Goal: Information Seeking & Learning: Check status

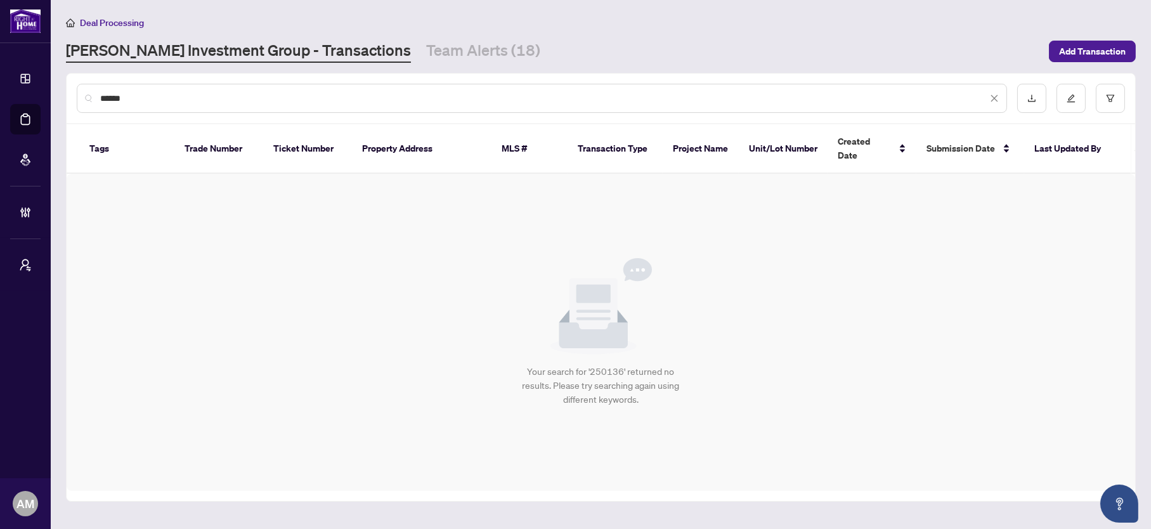
click at [227, 105] on div "******" at bounding box center [542, 98] width 930 height 29
drag, startPoint x: 225, startPoint y: 102, endPoint x: 86, endPoint y: 100, distance: 138.9
click at [86, 100] on div "******" at bounding box center [542, 98] width 930 height 29
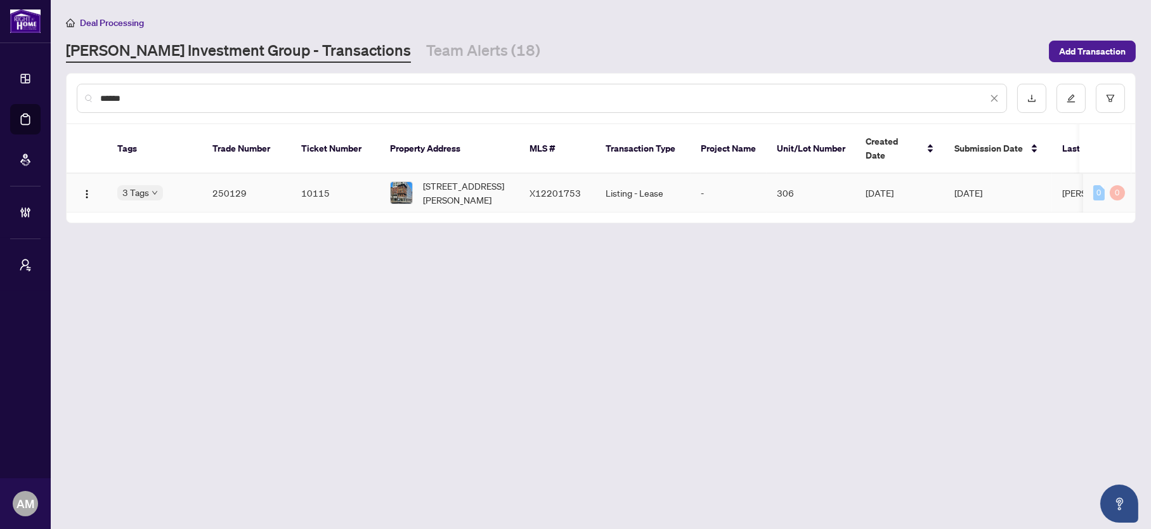
type input "******"
click at [302, 178] on td "10115" at bounding box center [335, 193] width 89 height 39
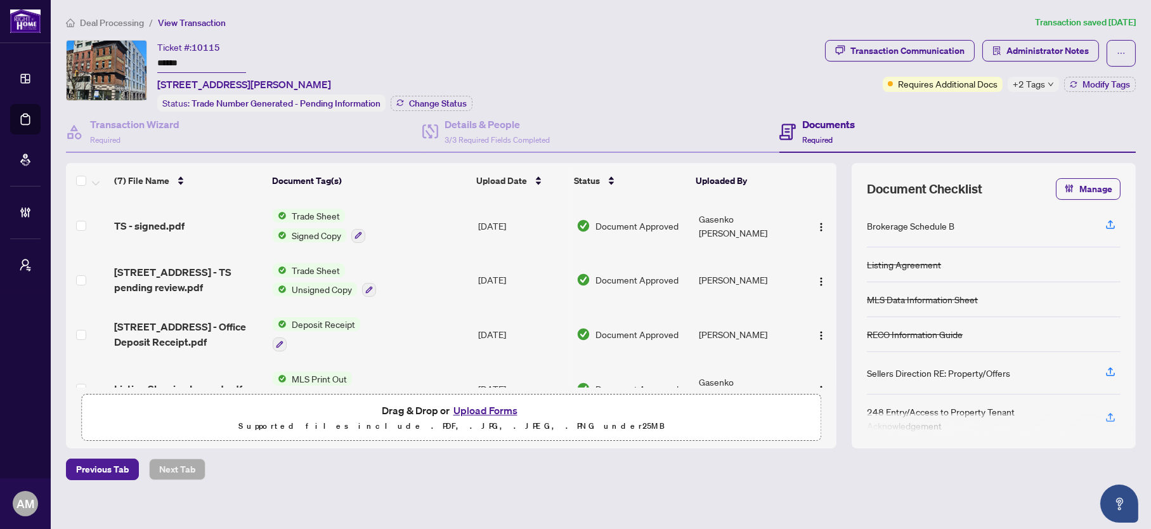
scroll to position [95, 0]
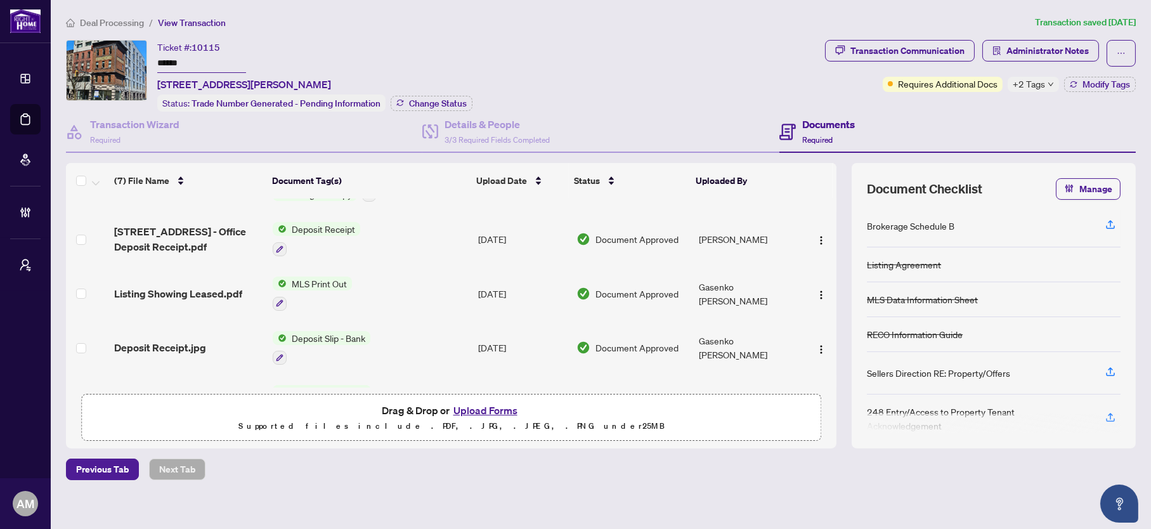
click at [309, 331] on span "Deposit Slip - Bank" at bounding box center [329, 338] width 84 height 14
click at [157, 340] on span "Deposit Receipt.jpg" at bounding box center [160, 347] width 92 height 15
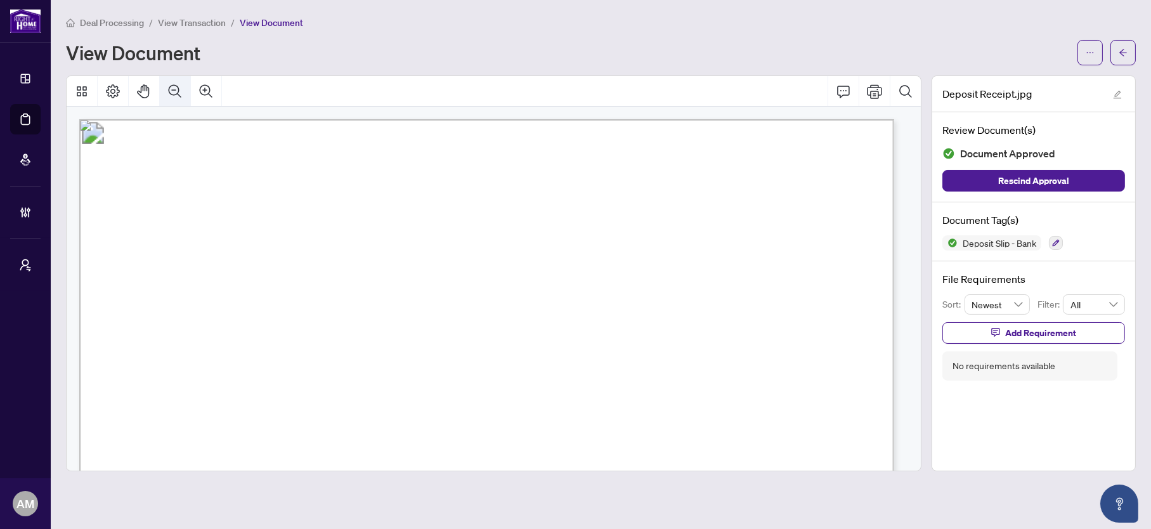
click at [170, 93] on icon "Zoom Out" at bounding box center [175, 90] width 13 height 13
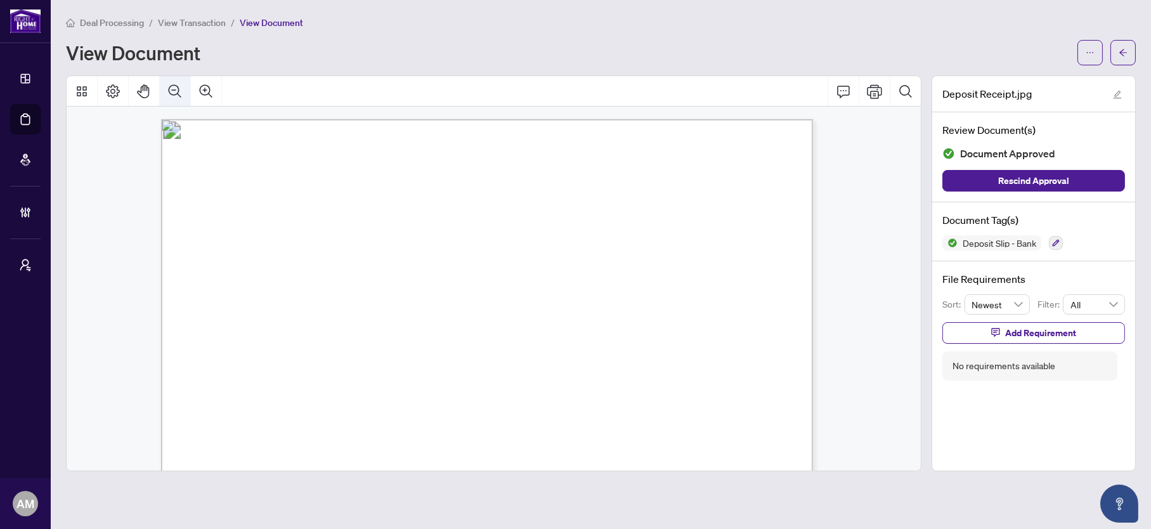
click at [170, 93] on icon "Zoom Out" at bounding box center [175, 90] width 13 height 13
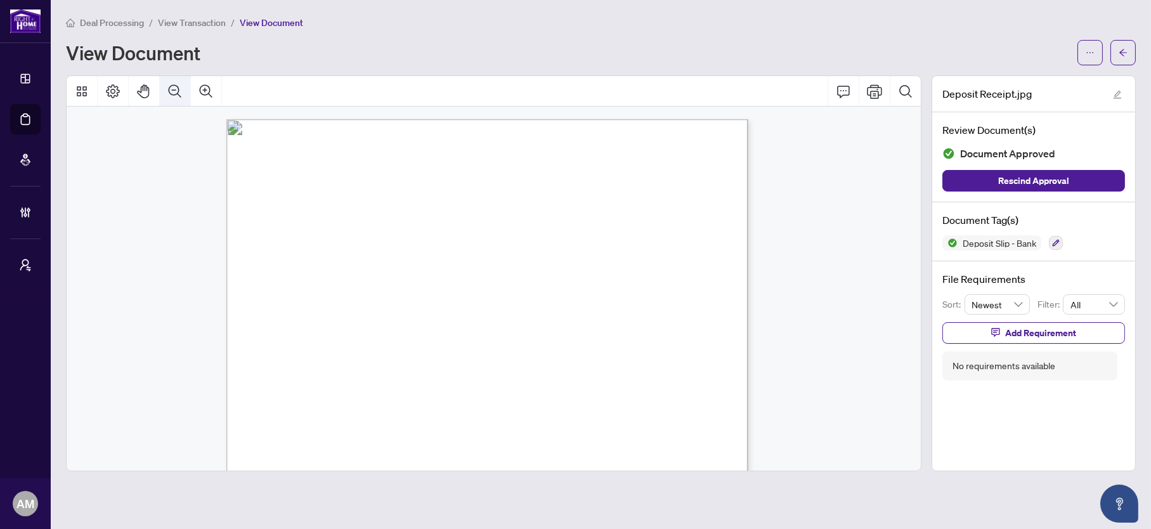
click at [170, 93] on icon "Zoom Out" at bounding box center [175, 90] width 13 height 13
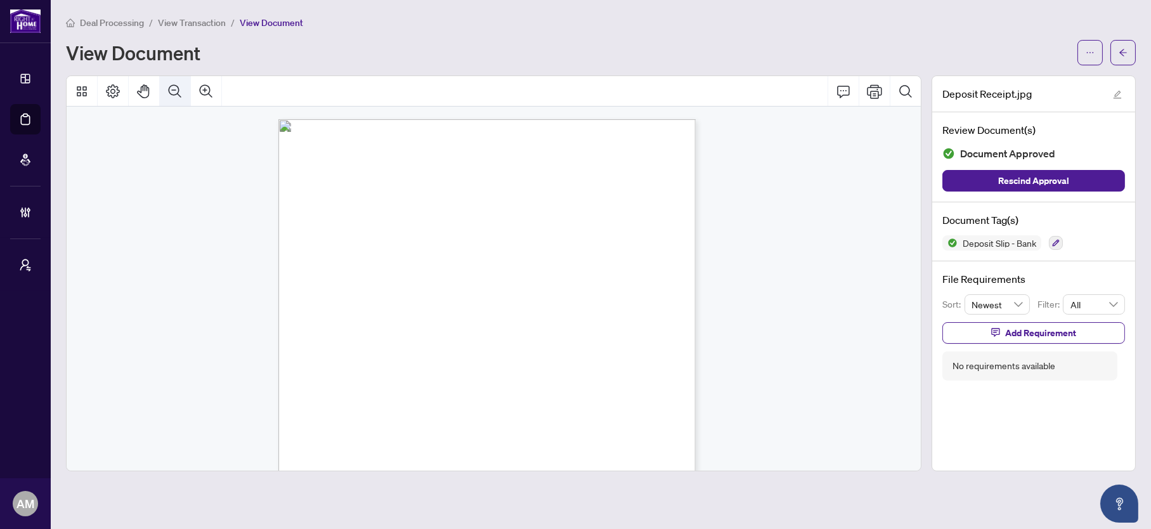
click at [170, 93] on icon "Zoom Out" at bounding box center [175, 90] width 13 height 13
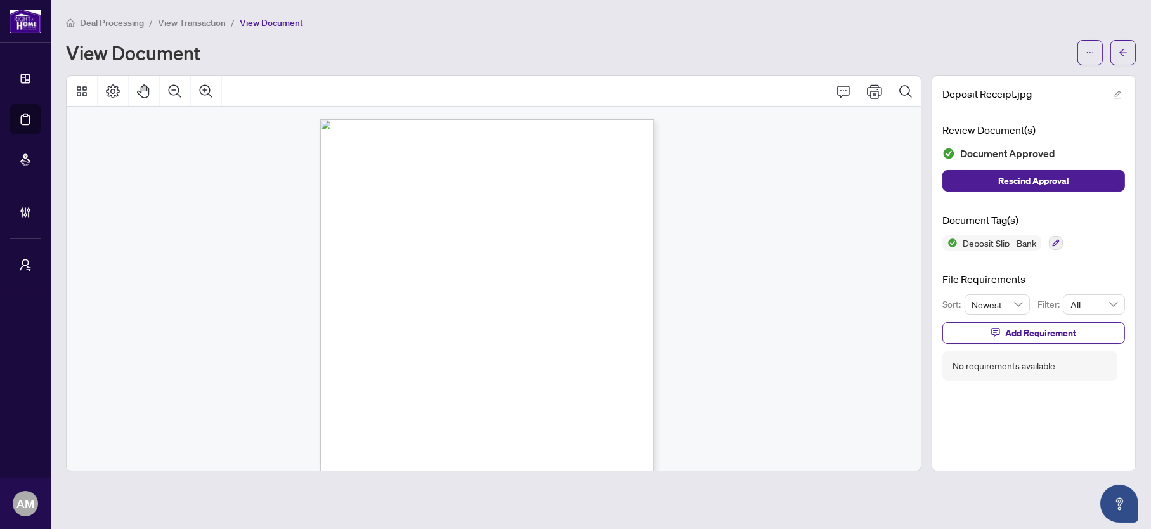
scroll to position [95, 0]
click at [168, 86] on icon "Zoom Out" at bounding box center [174, 91] width 15 height 15
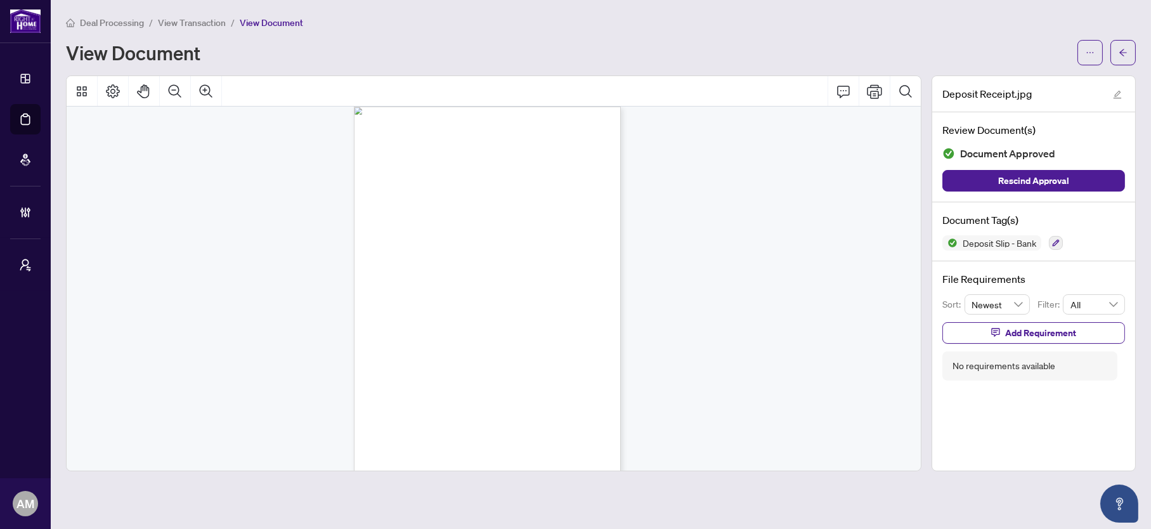
scroll to position [0, 0]
click at [1126, 48] on icon "arrow-left" at bounding box center [1123, 52] width 9 height 9
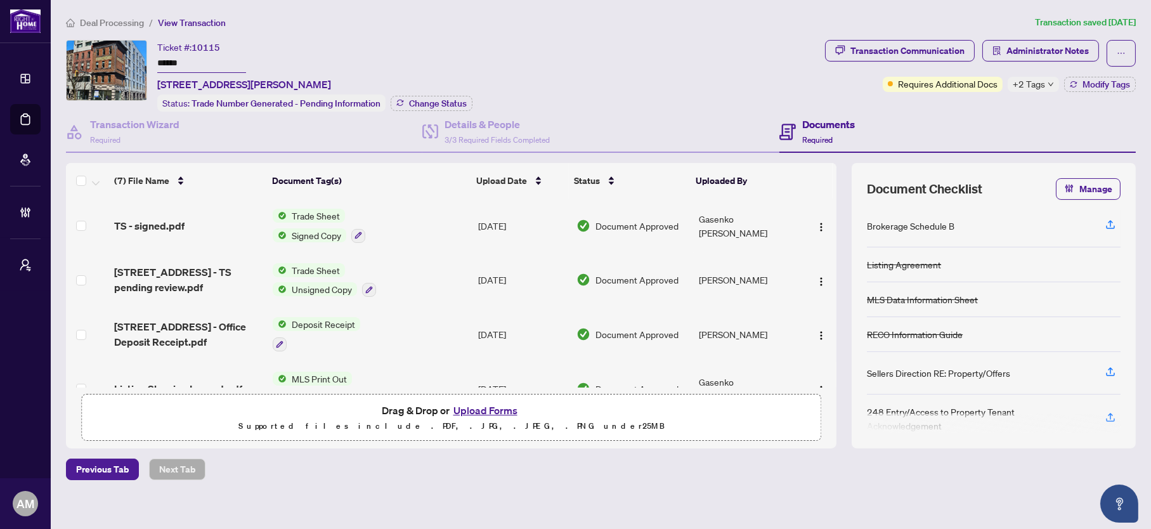
click at [97, 18] on span "Deal Processing" at bounding box center [112, 22] width 64 height 11
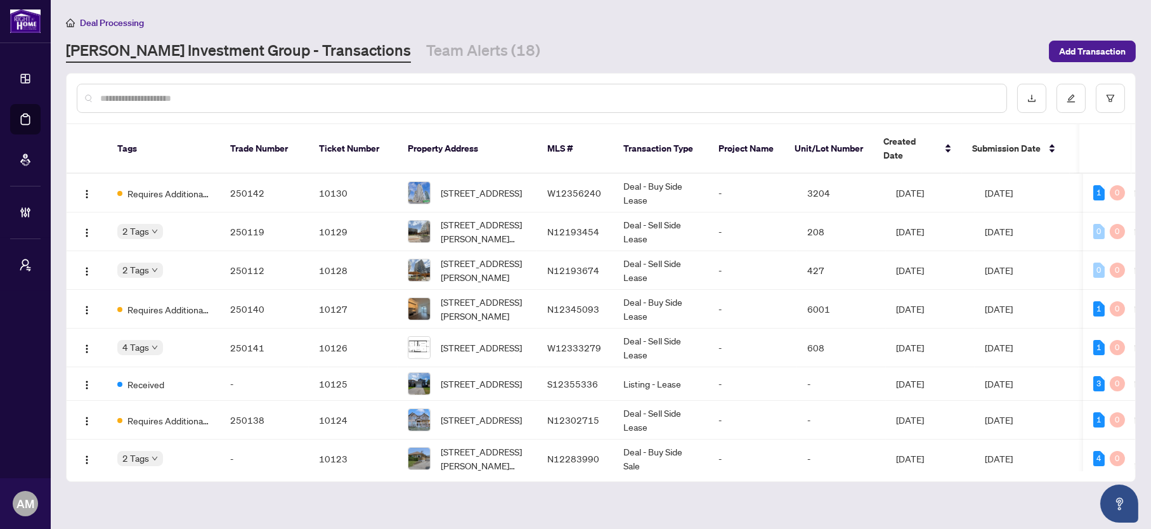
click at [170, 100] on input "text" at bounding box center [548, 98] width 896 height 14
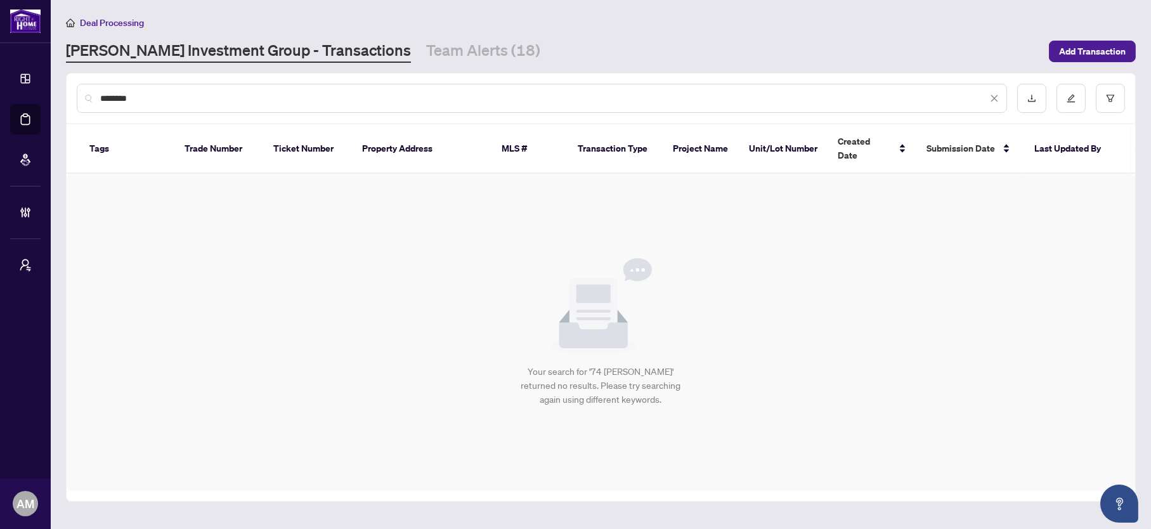
click at [154, 102] on input "********" at bounding box center [543, 98] width 887 height 14
drag, startPoint x: 154, startPoint y: 102, endPoint x: 43, endPoint y: 102, distance: 111.0
click at [43, 102] on div "Dashboard Deal Processing Mortgage Referrals Brokerage Management My Brokerages…" at bounding box center [575, 264] width 1151 height 529
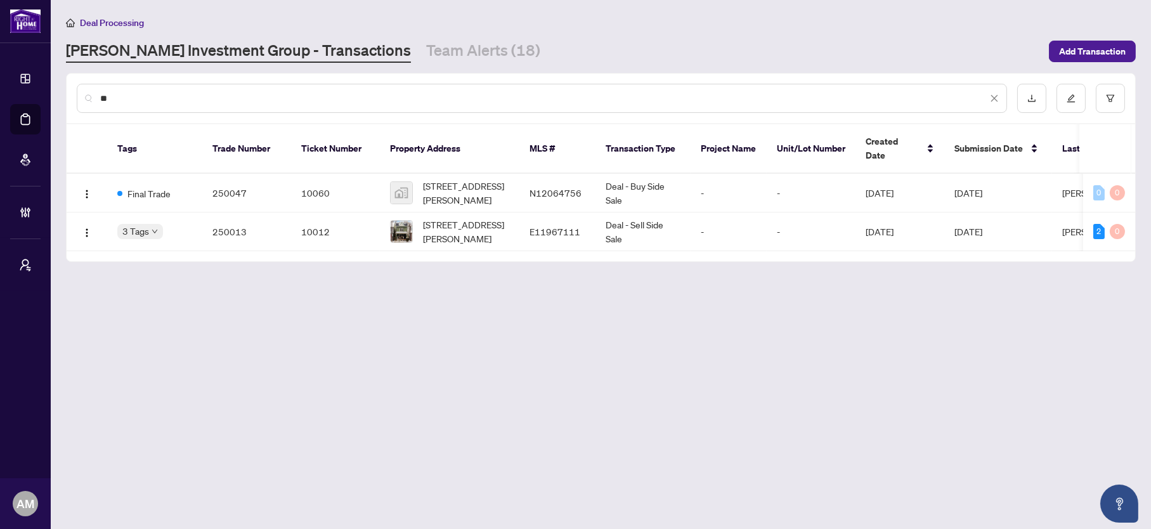
drag, startPoint x: 144, startPoint y: 91, endPoint x: 87, endPoint y: 89, distance: 57.1
click at [87, 89] on div "**" at bounding box center [542, 98] width 930 height 29
click at [153, 101] on input "**" at bounding box center [543, 98] width 887 height 14
drag, startPoint x: 153, startPoint y: 101, endPoint x: 89, endPoint y: 93, distance: 64.5
click at [89, 93] on div "**" at bounding box center [542, 98] width 930 height 29
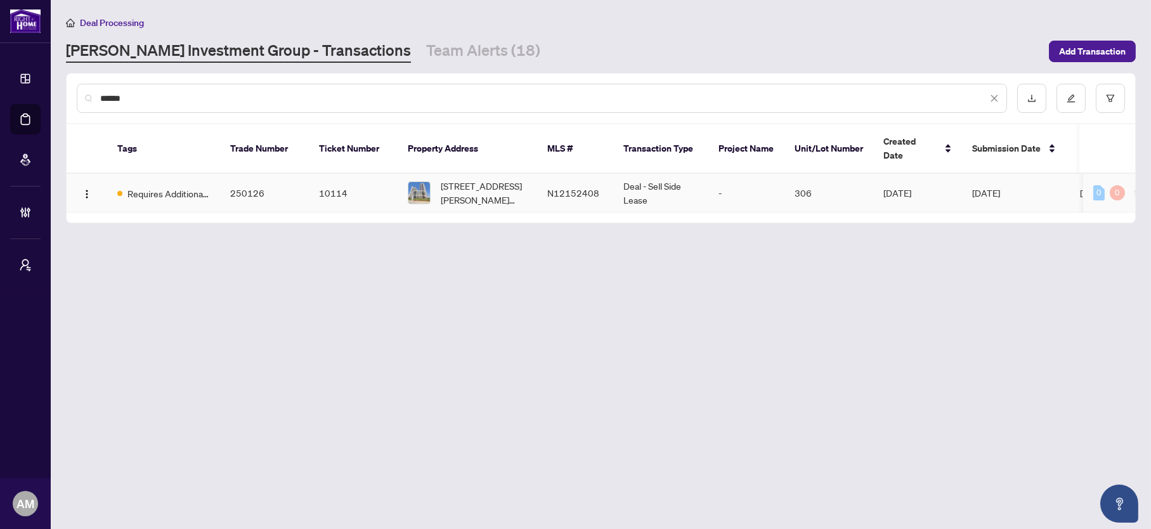
type input "******"
click at [264, 183] on td "250126" at bounding box center [264, 193] width 89 height 39
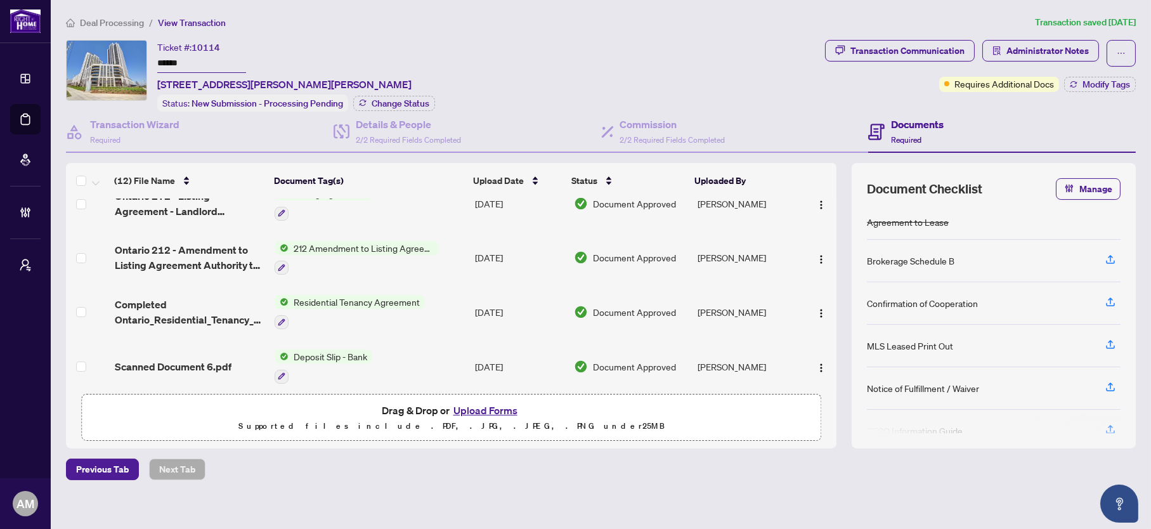
scroll to position [8, 0]
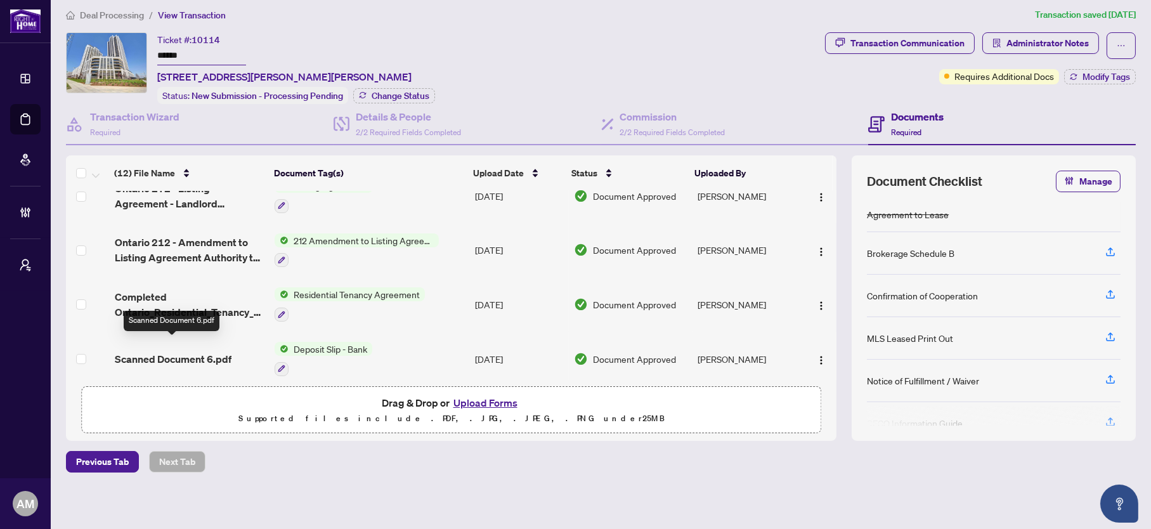
click at [185, 351] on span "Scanned Document 6.pdf" at bounding box center [173, 358] width 117 height 15
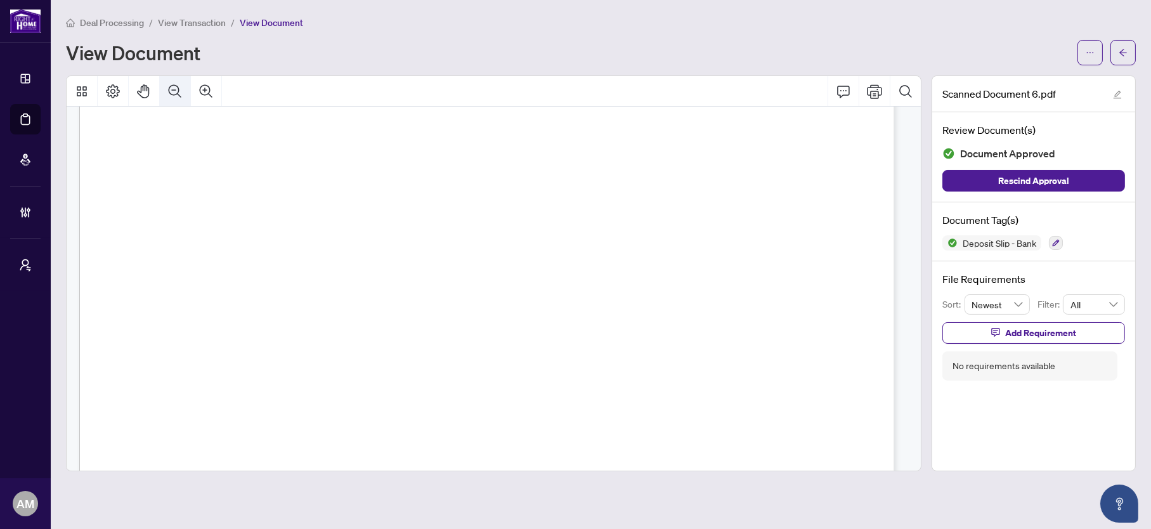
click at [164, 87] on button "Zoom Out" at bounding box center [175, 91] width 30 height 30
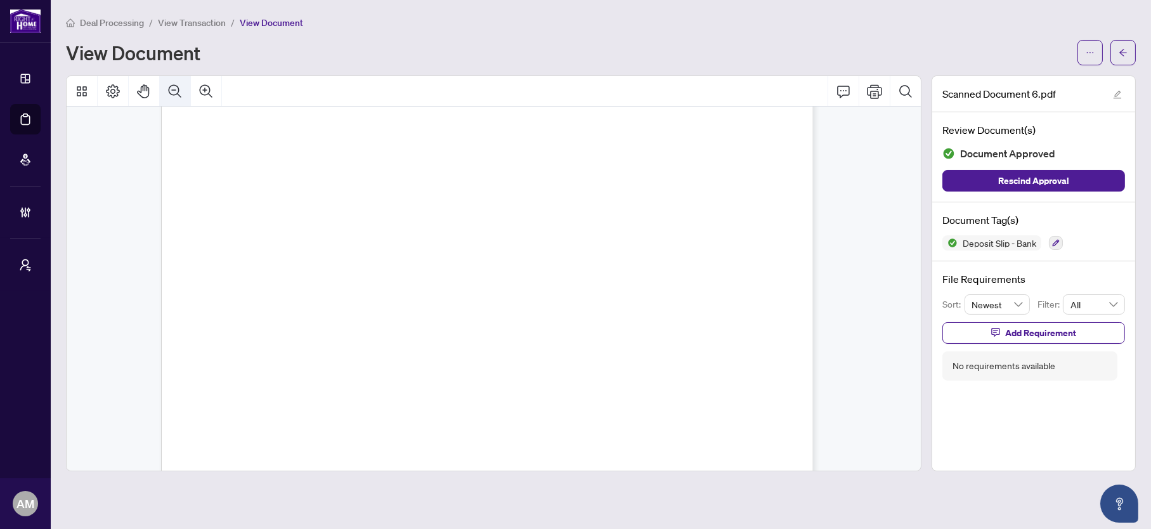
click at [169, 86] on icon "Zoom Out" at bounding box center [175, 90] width 13 height 13
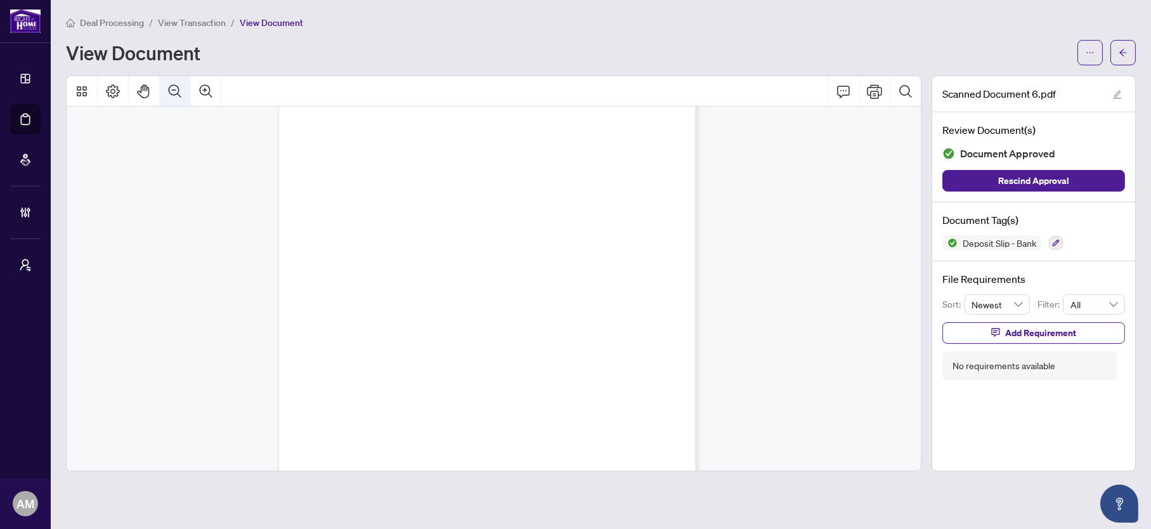
click at [169, 86] on icon "Zoom Out" at bounding box center [175, 90] width 13 height 13
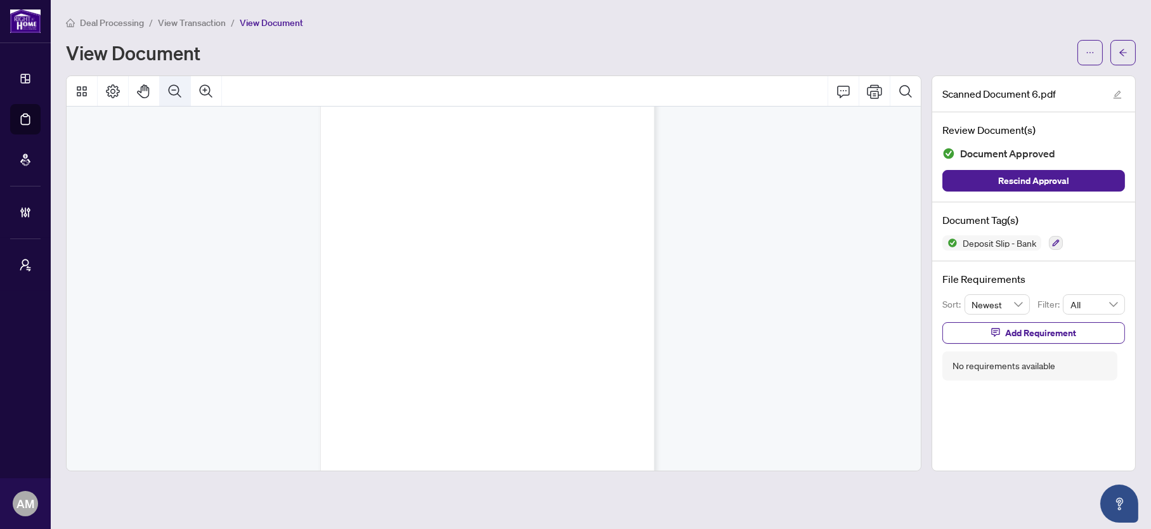
click at [169, 86] on icon "Zoom Out" at bounding box center [175, 90] width 13 height 13
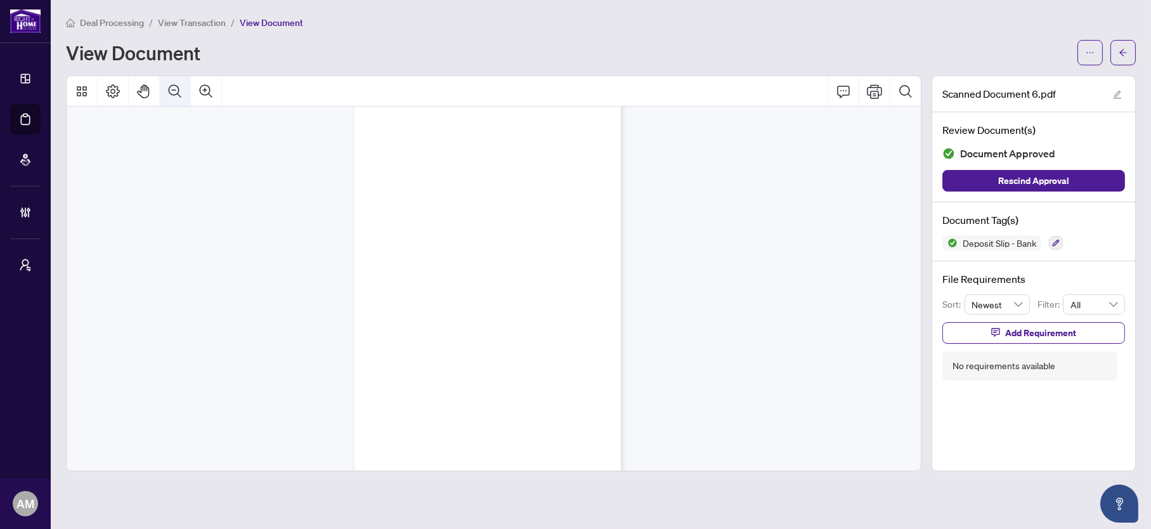
click at [169, 86] on icon "Zoom Out" at bounding box center [175, 90] width 13 height 13
click at [171, 93] on icon "Zoom Out" at bounding box center [175, 90] width 13 height 13
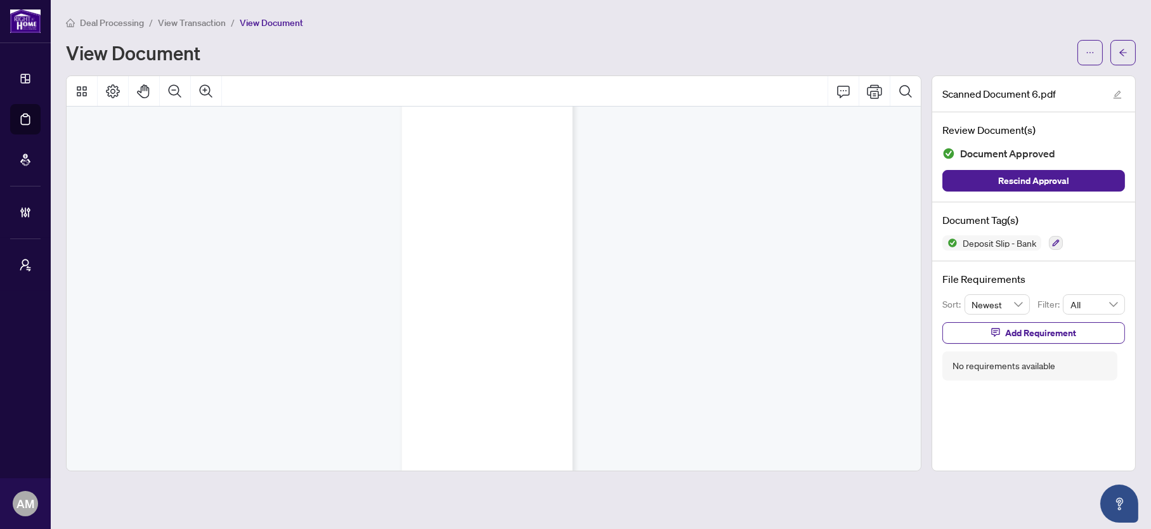
drag, startPoint x: 275, startPoint y: 196, endPoint x: 234, endPoint y: 186, distance: 41.8
click at [275, 196] on div at bounding box center [494, 271] width 854 height 401
click at [1129, 56] on button "button" at bounding box center [1122, 52] width 25 height 25
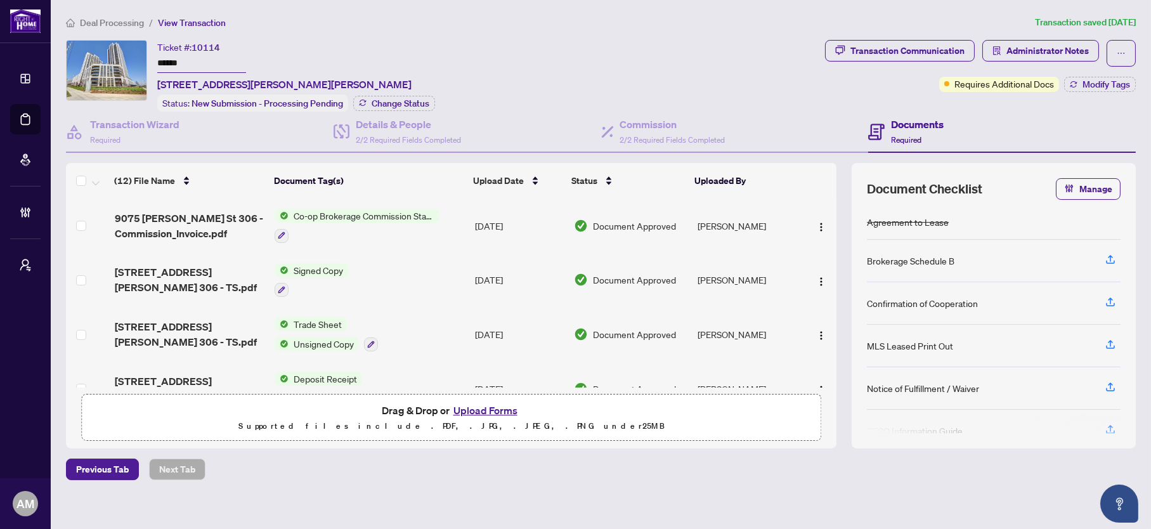
click at [115, 22] on span "Deal Processing" at bounding box center [112, 22] width 64 height 11
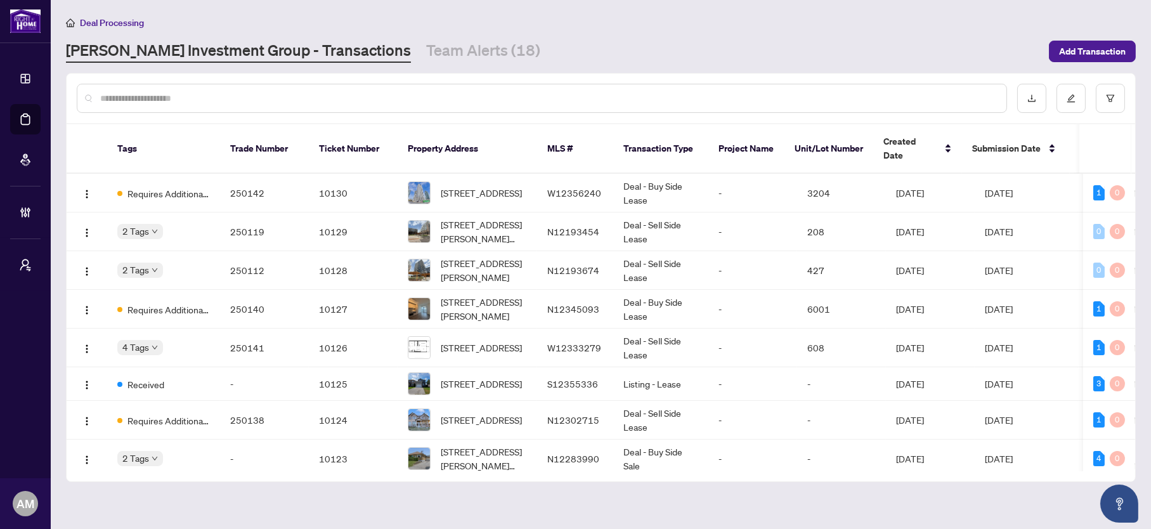
click at [187, 92] on input "text" at bounding box center [548, 98] width 896 height 14
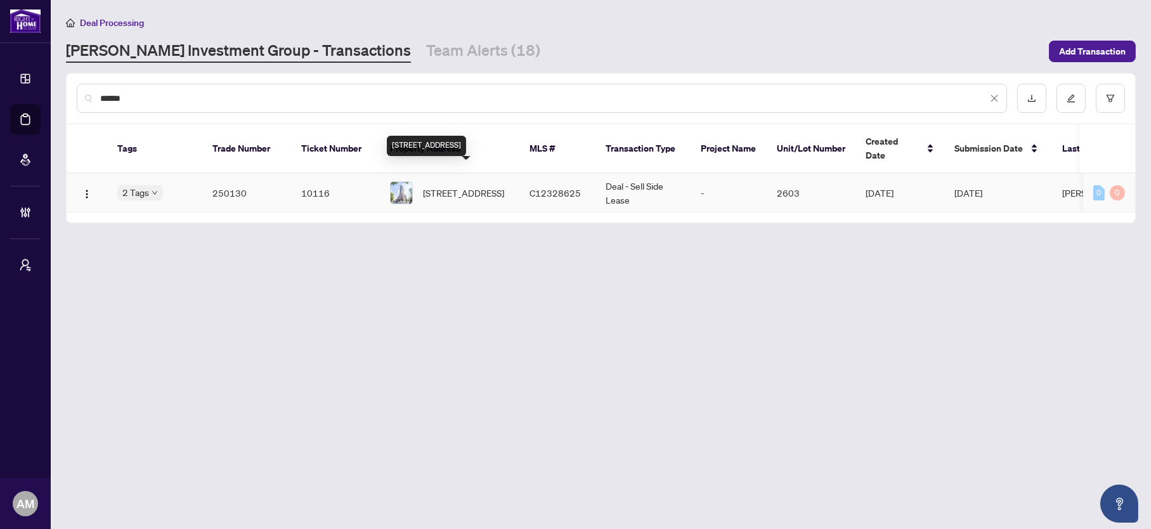
type input "******"
click at [423, 186] on span "[STREET_ADDRESS]" at bounding box center [463, 193] width 81 height 14
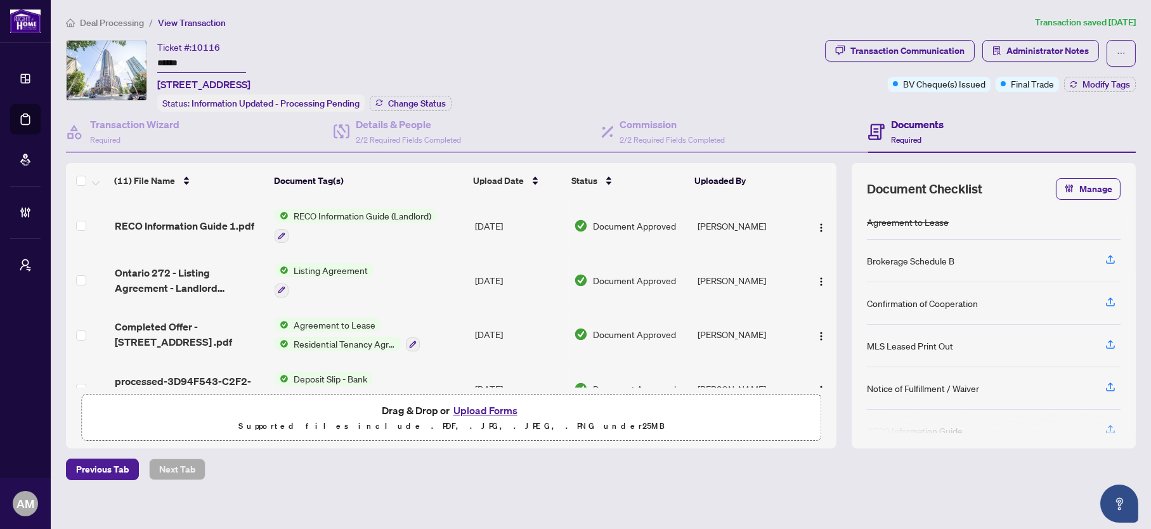
scroll to position [403, 0]
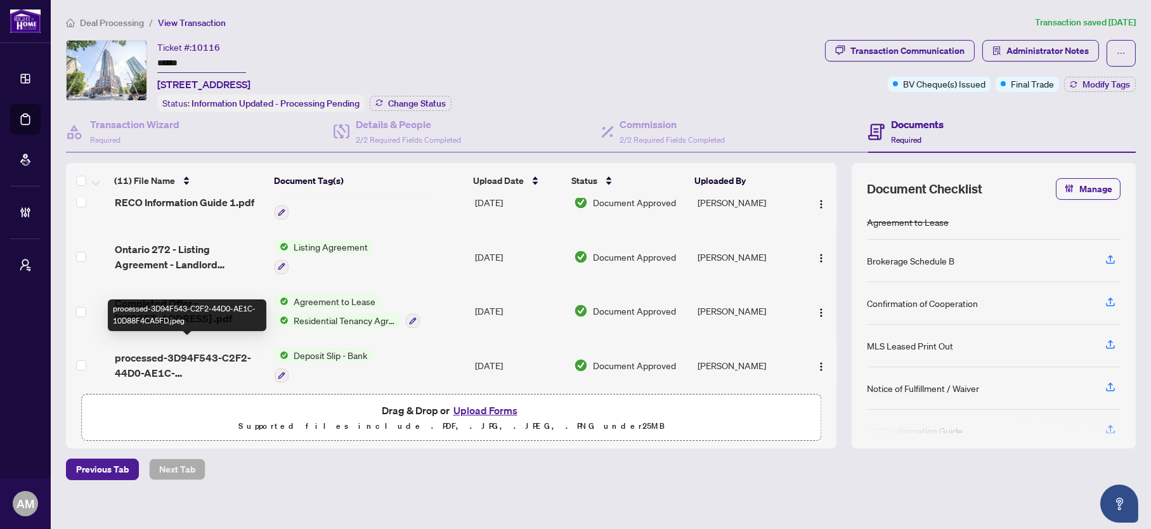
click at [205, 350] on span "processed-3D94F543-C2F2-44D0-AE1C-10D88F4CA5FD.jpeg" at bounding box center [190, 365] width 150 height 30
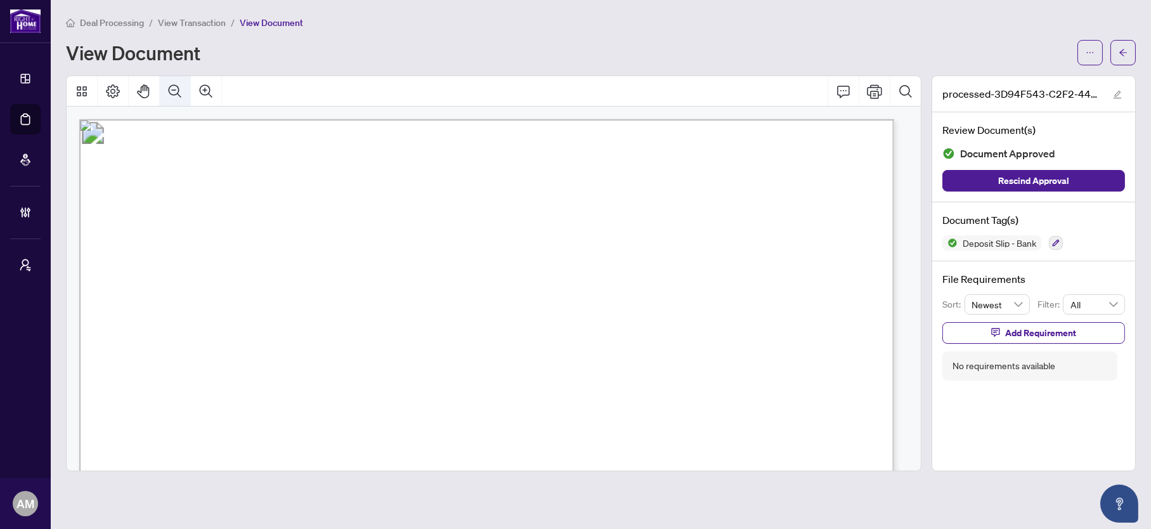
click at [177, 90] on icon "Zoom Out" at bounding box center [174, 91] width 15 height 15
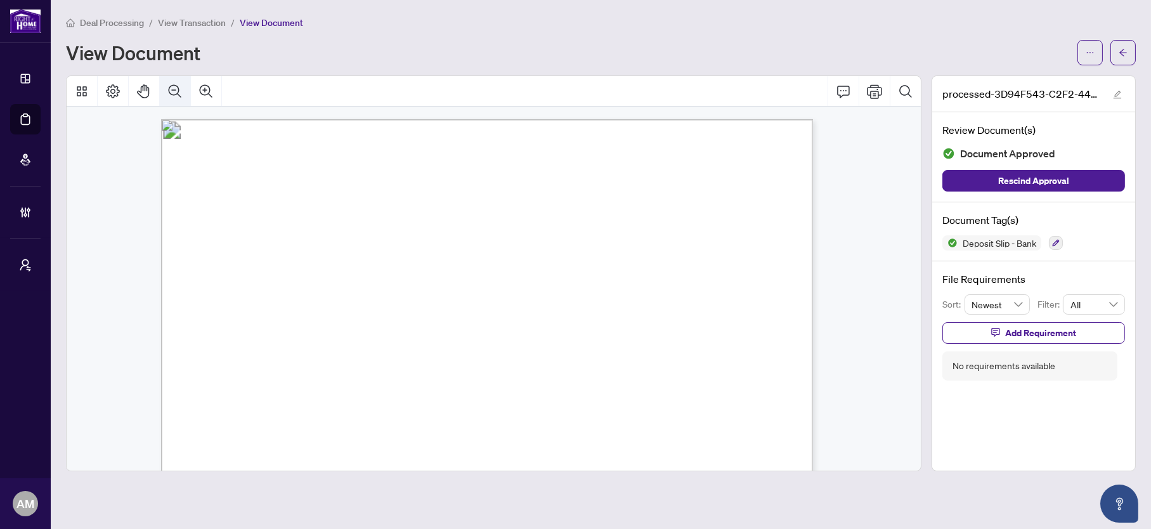
click at [177, 90] on icon "Zoom Out" at bounding box center [174, 91] width 15 height 15
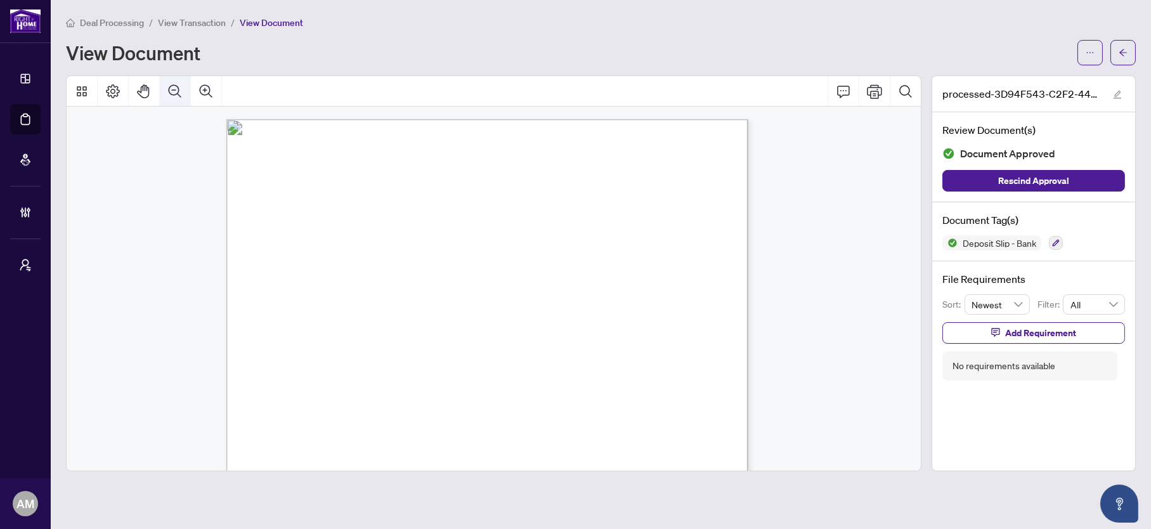
click at [177, 90] on icon "Zoom Out" at bounding box center [174, 91] width 15 height 15
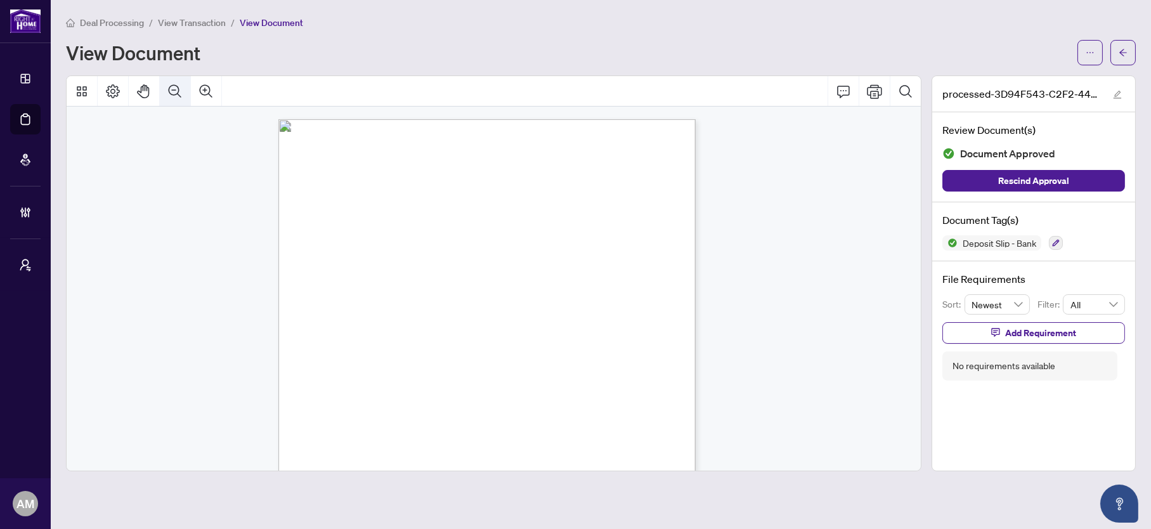
click at [177, 90] on icon "Zoom Out" at bounding box center [174, 91] width 15 height 15
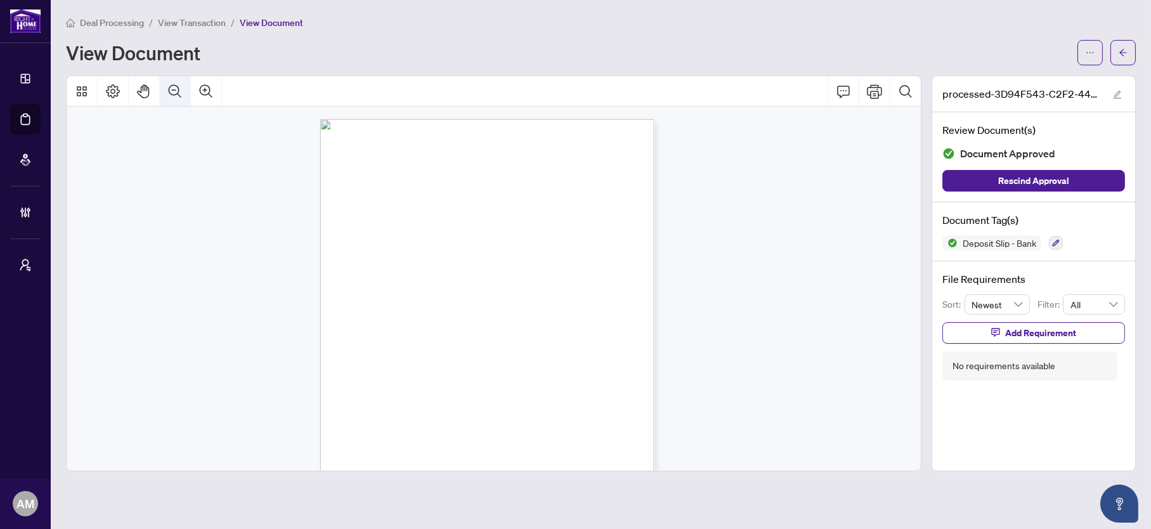
click at [177, 90] on icon "Zoom Out" at bounding box center [174, 91] width 15 height 15
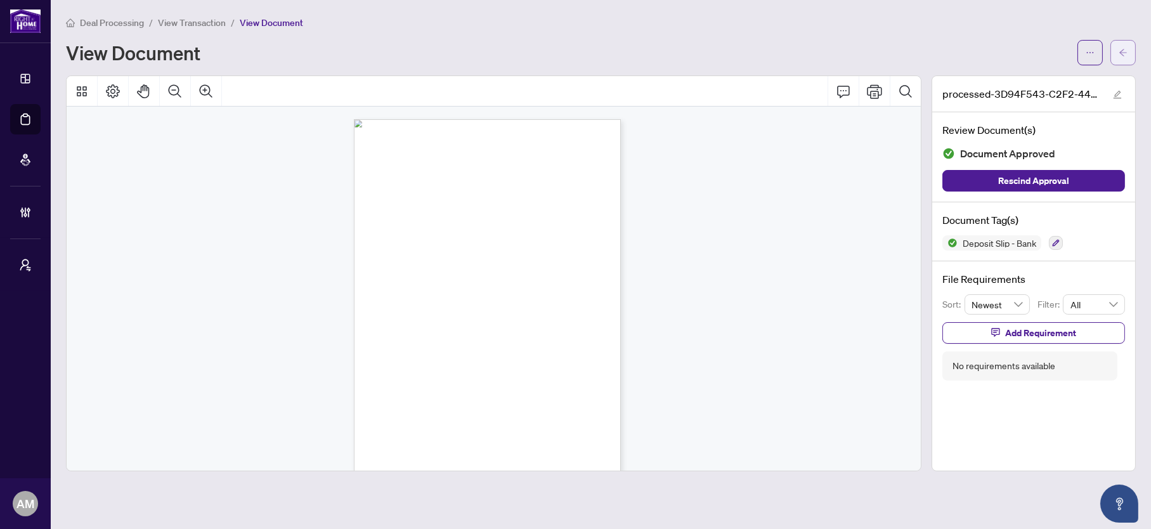
click at [1116, 53] on button "button" at bounding box center [1122, 52] width 25 height 25
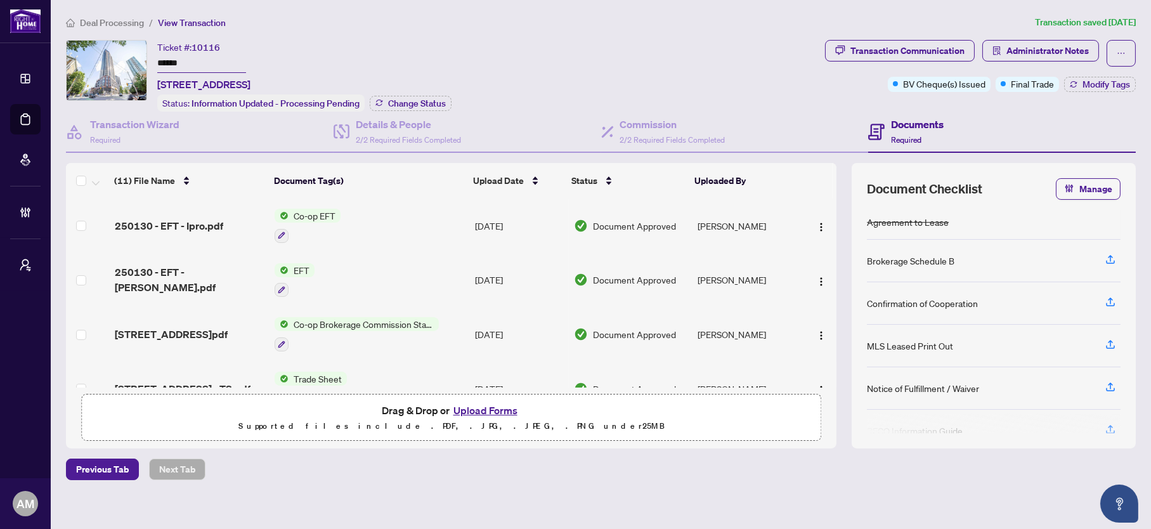
click at [121, 27] on li "Deal Processing" at bounding box center [105, 22] width 78 height 15
click at [122, 18] on span "Deal Processing" at bounding box center [112, 22] width 64 height 11
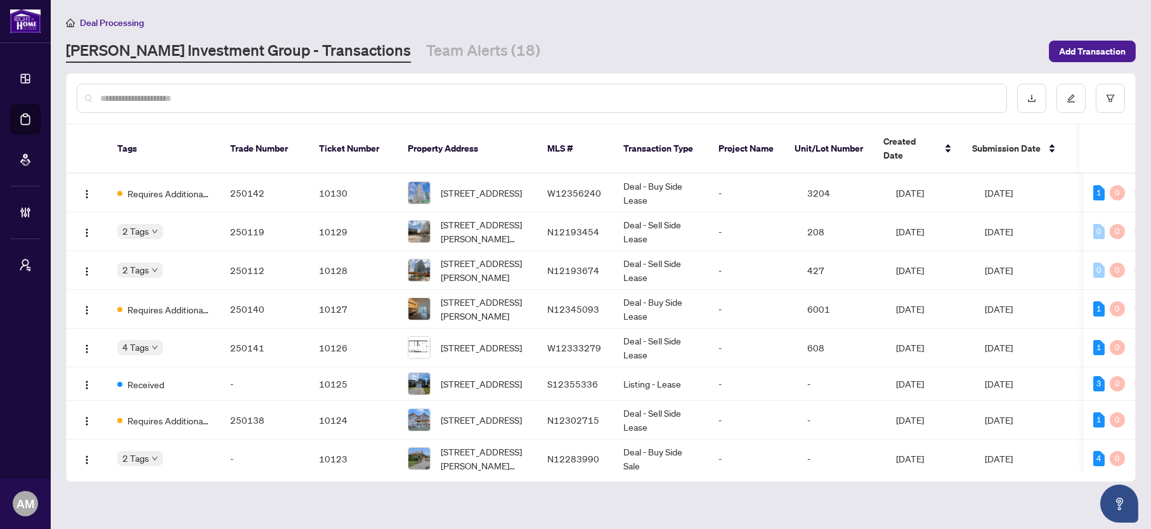
click at [287, 96] on input "text" at bounding box center [548, 98] width 896 height 14
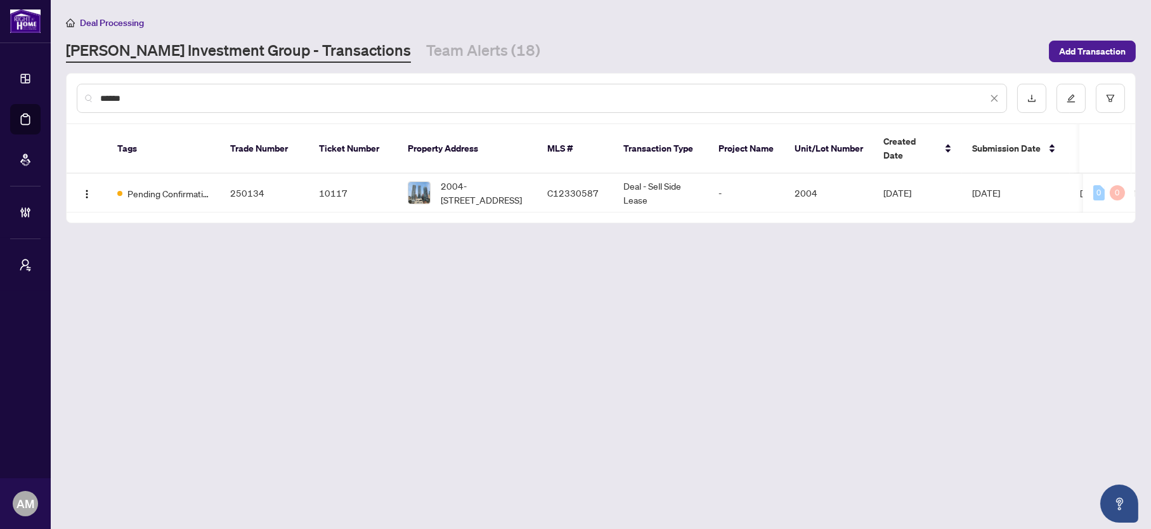
type input "******"
click at [250, 178] on td "250134" at bounding box center [264, 193] width 89 height 39
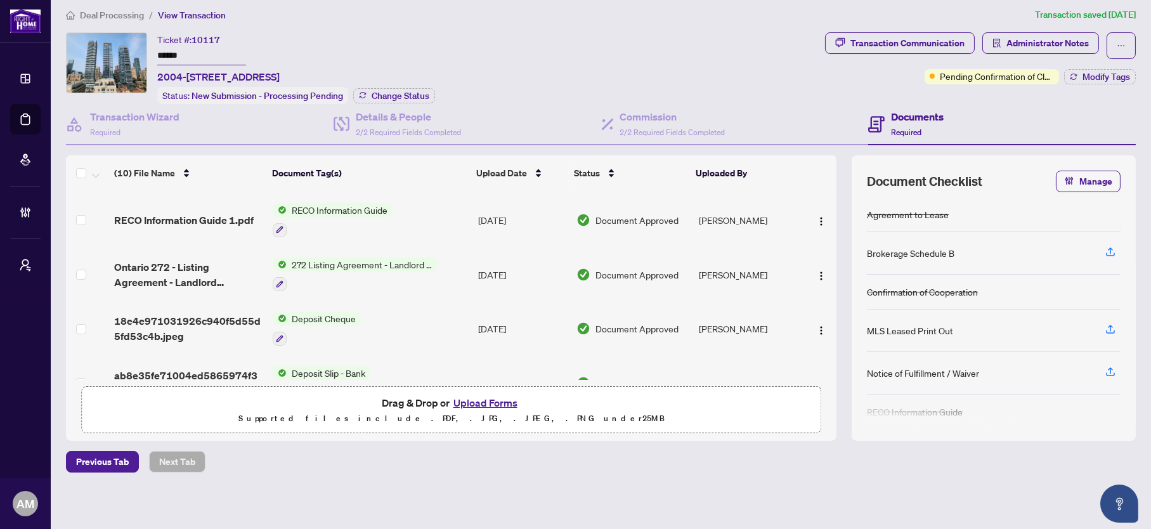
scroll to position [350, 0]
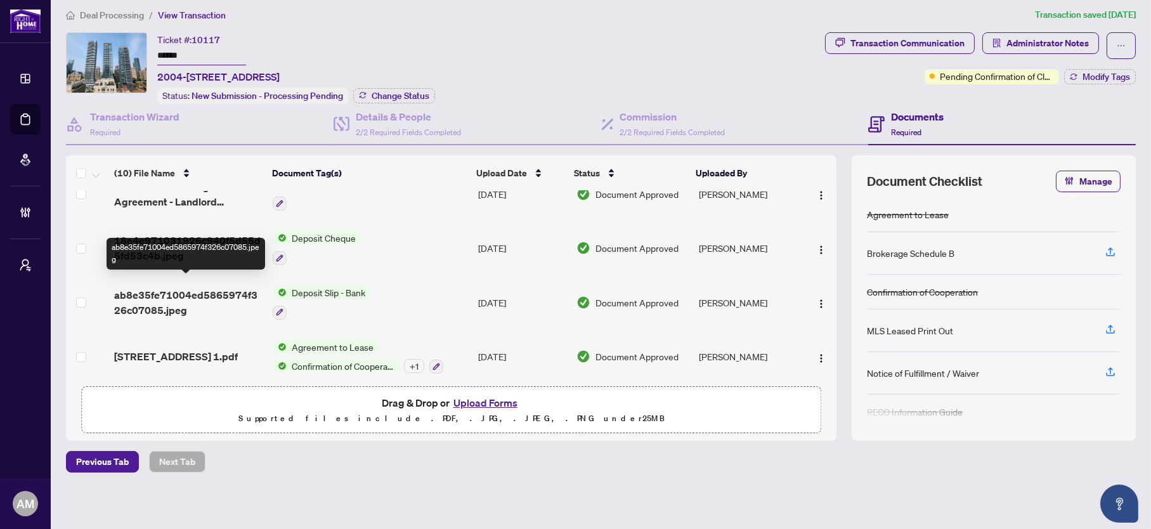
click at [228, 287] on span "ab8e35fe71004ed5865974f326c07085.jpeg" at bounding box center [188, 302] width 148 height 30
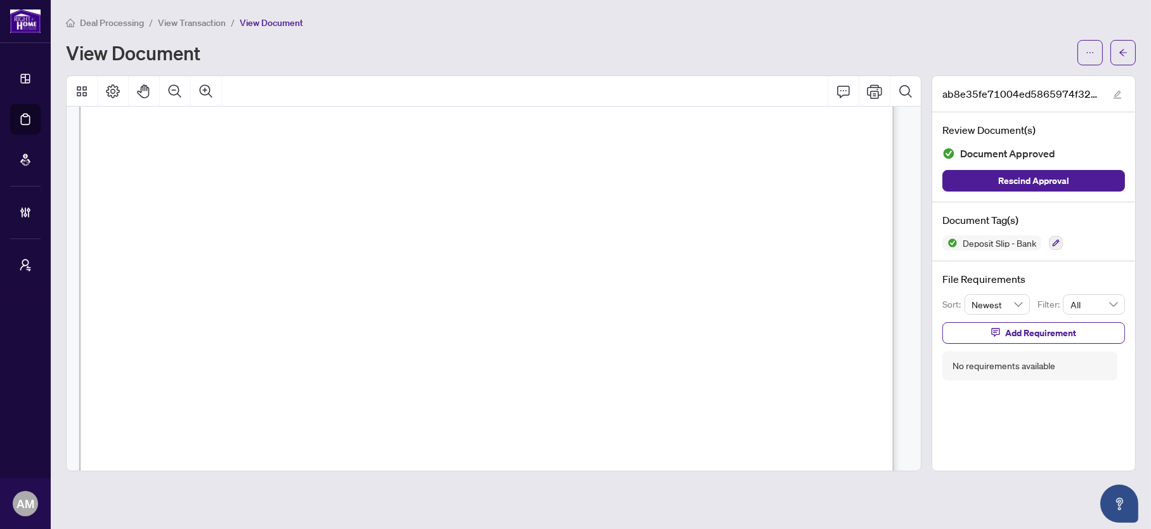
scroll to position [95, 0]
click at [171, 89] on icon "Zoom Out" at bounding box center [175, 90] width 13 height 13
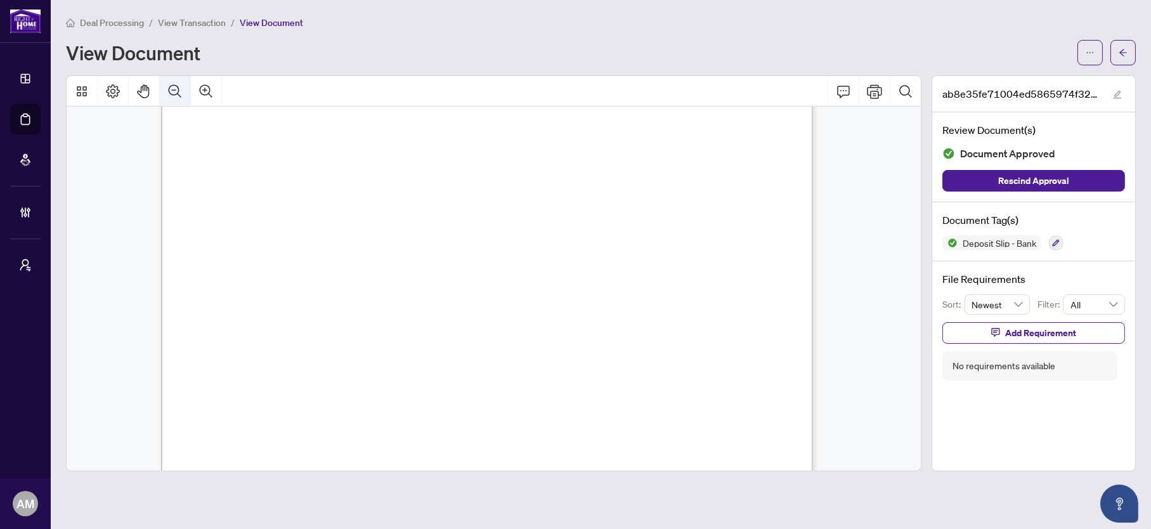
click at [171, 89] on icon "Zoom Out" at bounding box center [175, 90] width 13 height 13
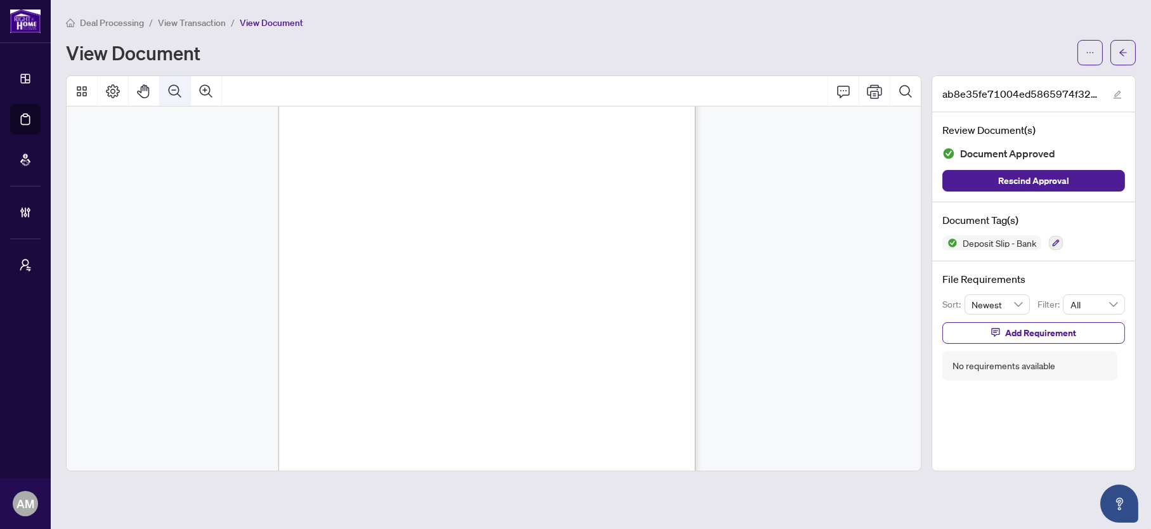
click at [171, 89] on icon "Zoom Out" at bounding box center [175, 90] width 13 height 13
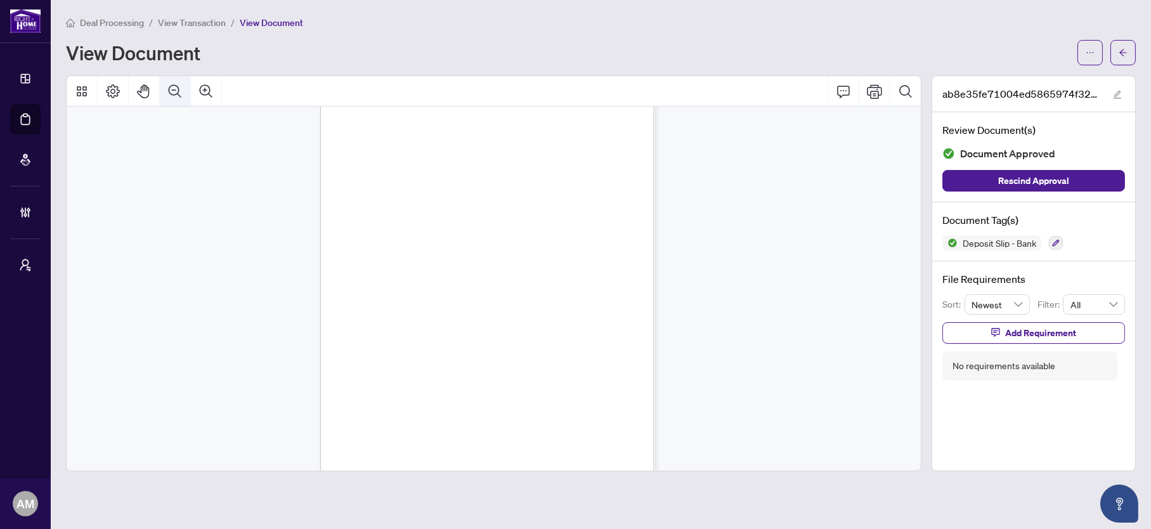
click at [171, 89] on icon "Zoom Out" at bounding box center [175, 90] width 13 height 13
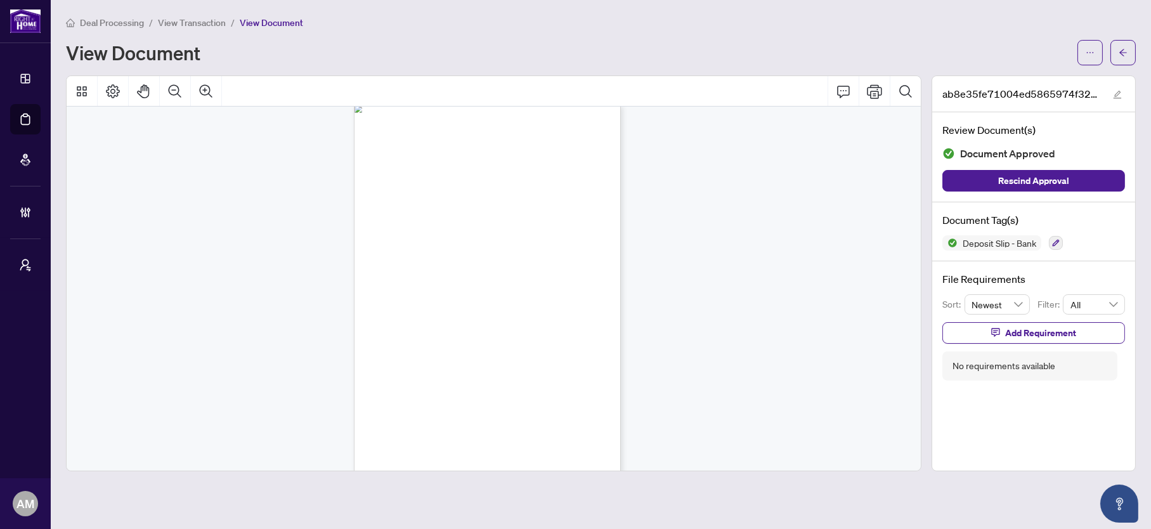
scroll to position [0, 0]
click at [1113, 43] on button "button" at bounding box center [1122, 52] width 25 height 25
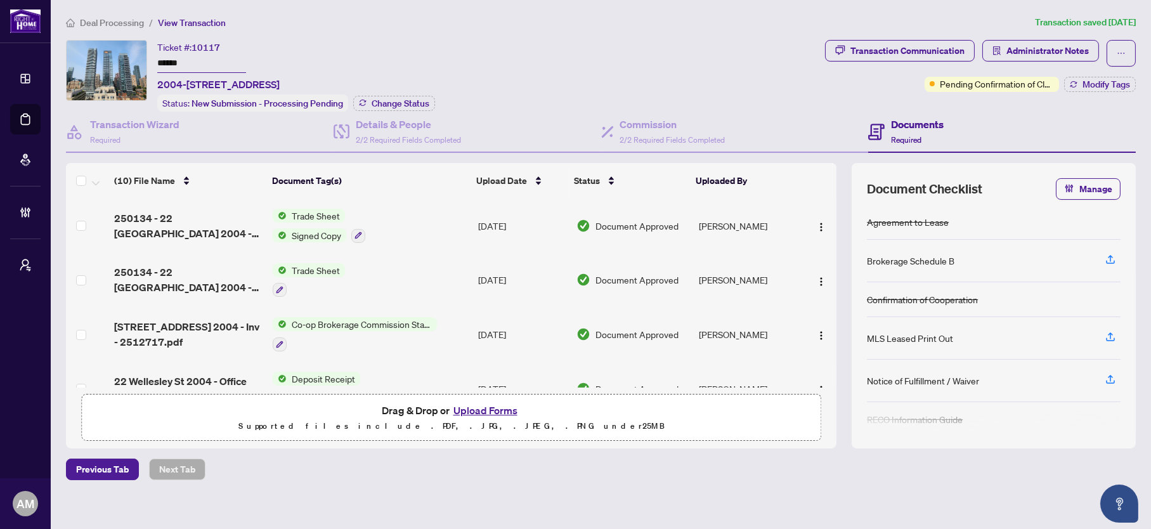
click at [90, 14] on main "Deal Processing / View Transaction Transaction saved [DATE] Ticket #: 10117 ***…" at bounding box center [601, 264] width 1100 height 529
click at [90, 17] on span "Deal Processing" at bounding box center [112, 22] width 64 height 11
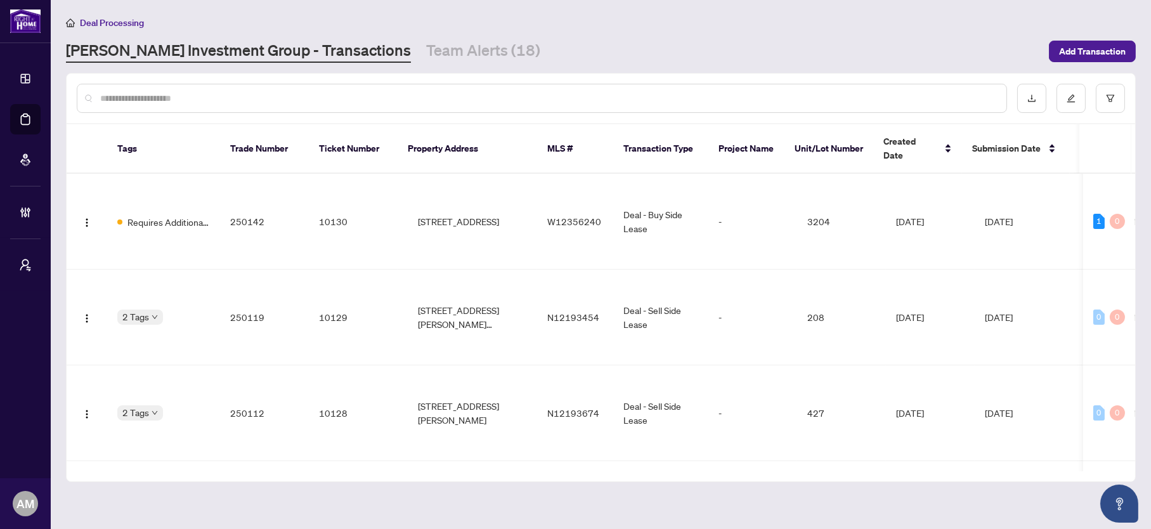
click at [250, 104] on input "text" at bounding box center [548, 98] width 896 height 14
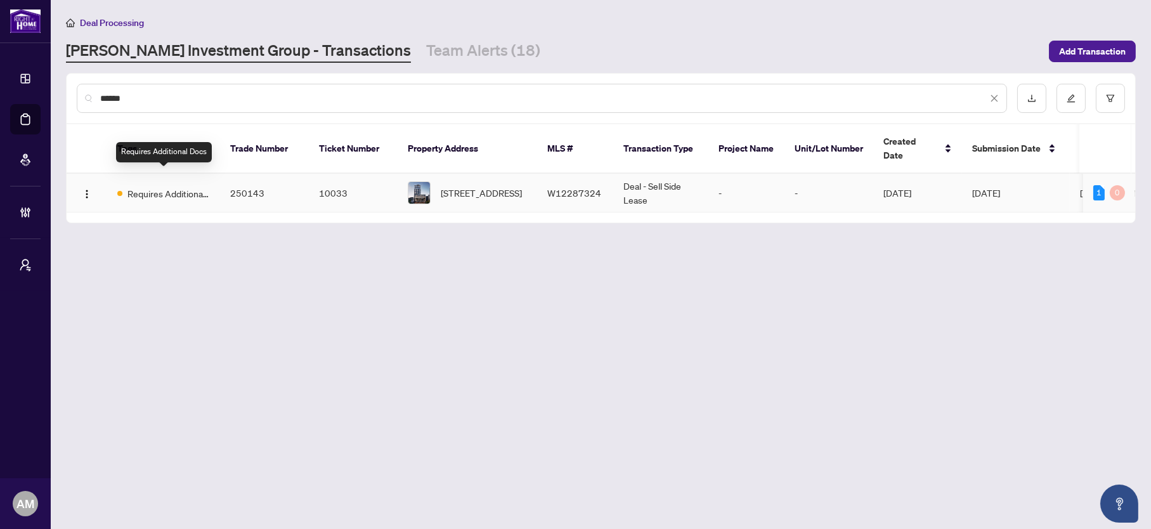
type input "******"
click at [191, 186] on span "Requires Additional Docs" at bounding box center [168, 193] width 82 height 14
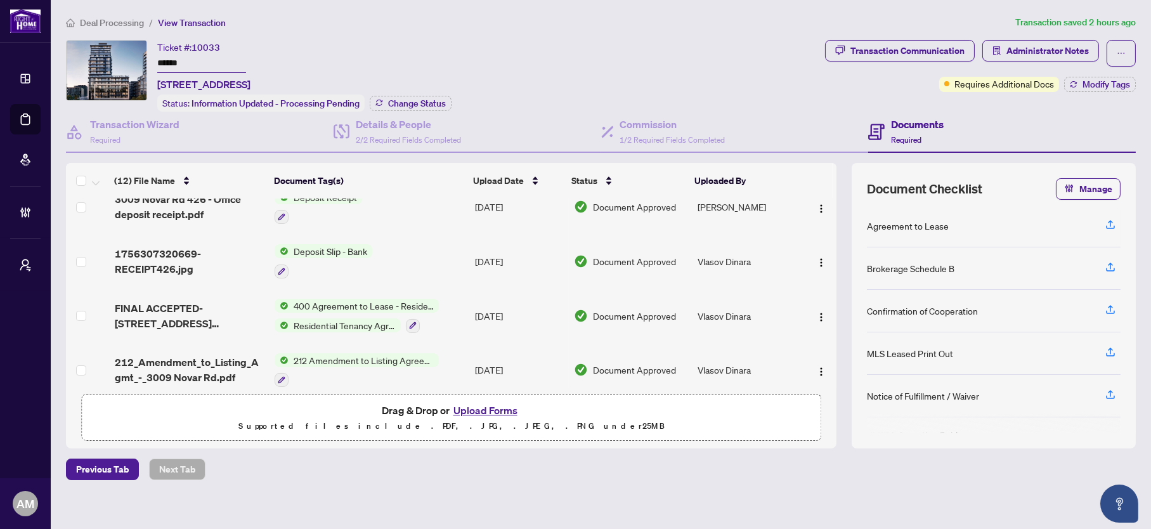
scroll to position [95, 0]
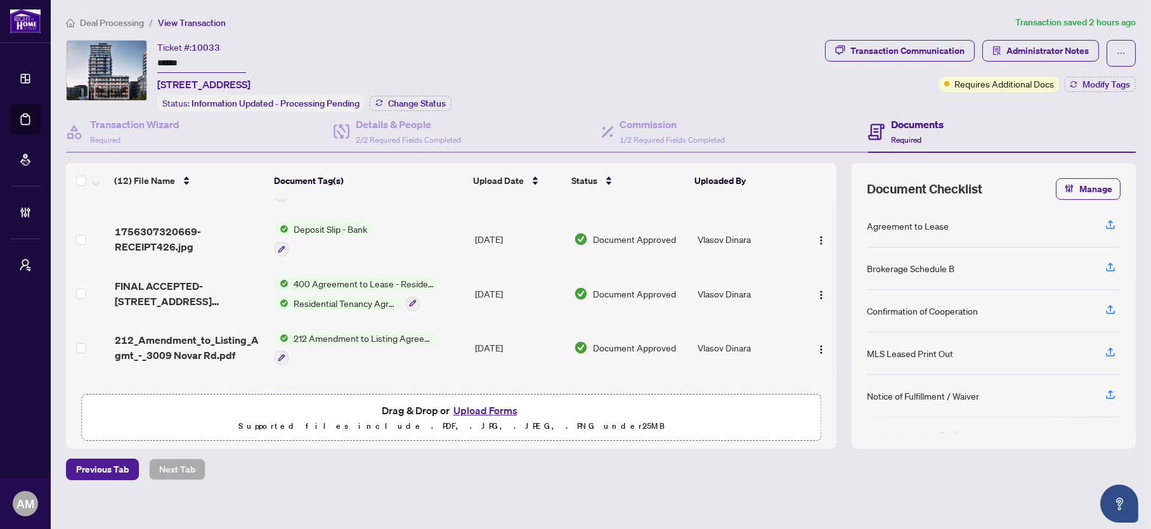
click at [326, 227] on span "Deposit Slip - Bank" at bounding box center [331, 229] width 84 height 14
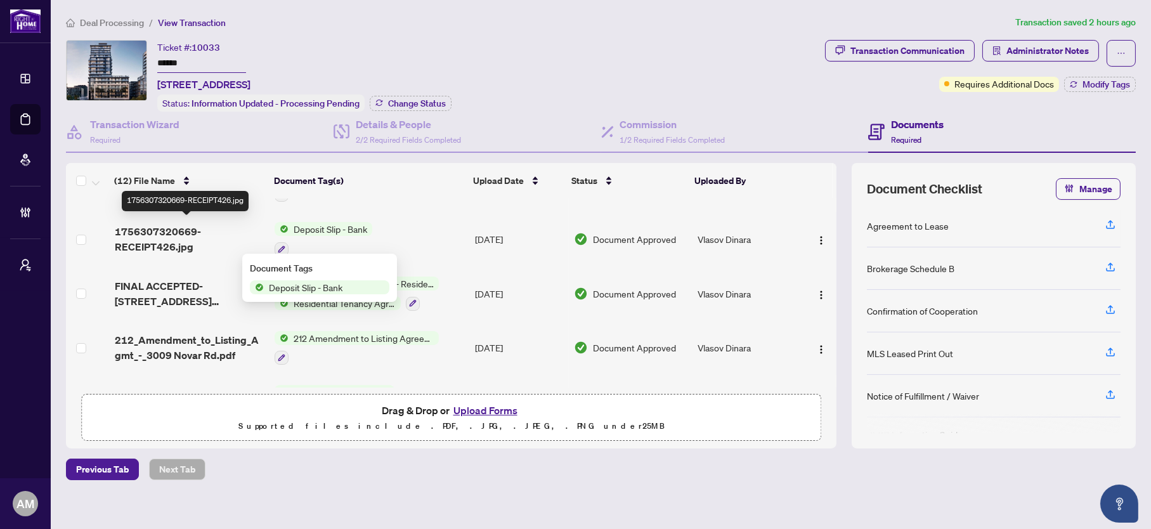
click at [131, 224] on span "1756307320669-RECEIPT426.jpg" at bounding box center [190, 239] width 150 height 30
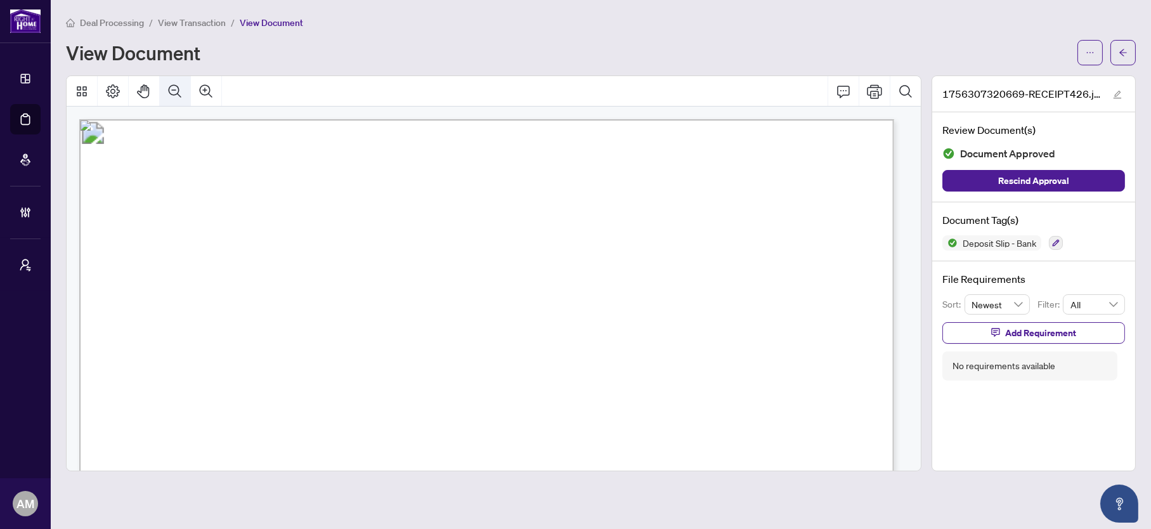
click at [175, 94] on icon "Zoom Out" at bounding box center [174, 91] width 15 height 15
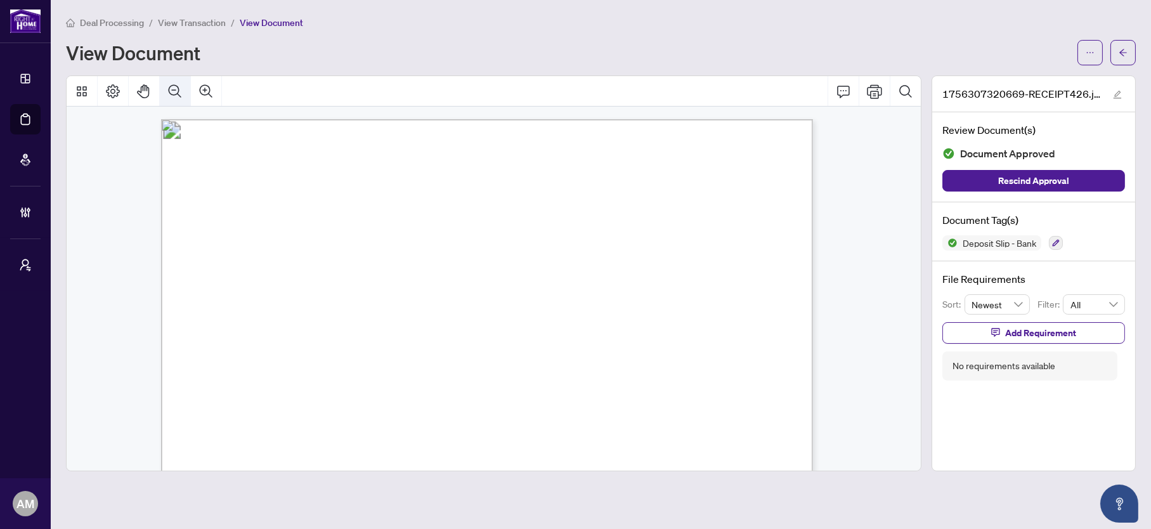
click at [175, 94] on icon "Zoom Out" at bounding box center [174, 91] width 15 height 15
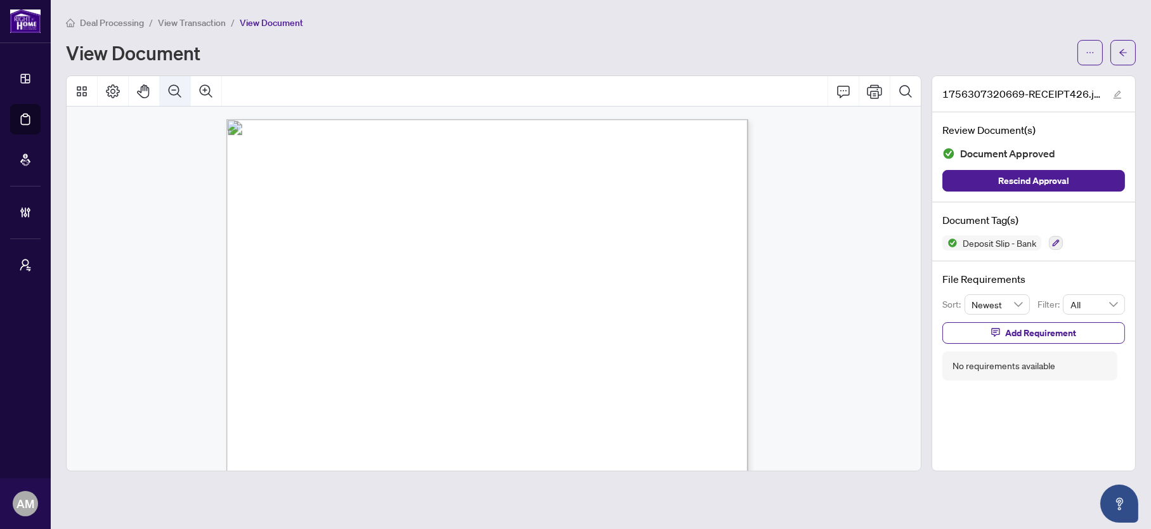
click at [175, 94] on icon "Zoom Out" at bounding box center [174, 91] width 15 height 15
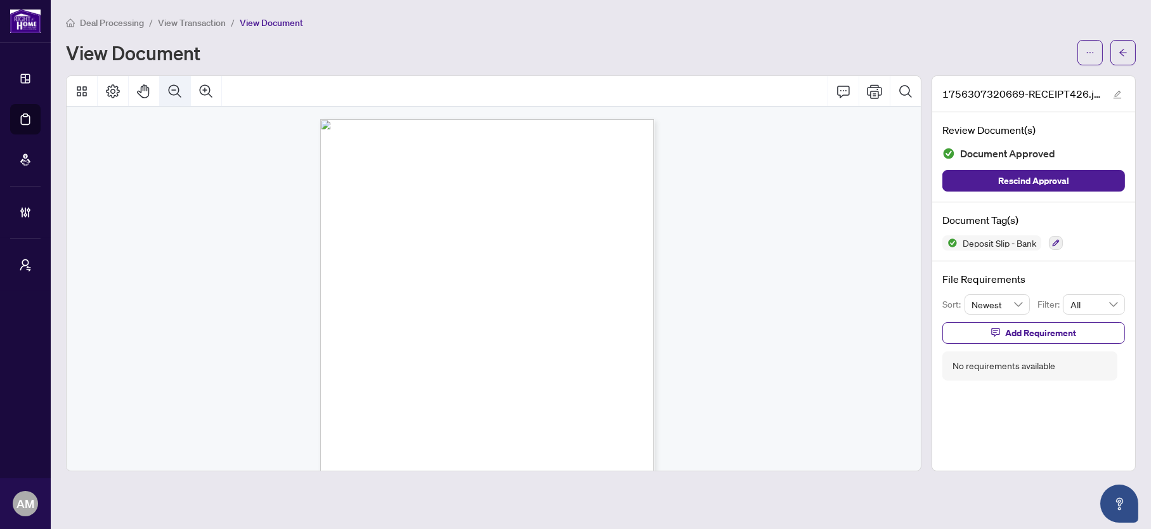
click at [175, 94] on icon "Zoom Out" at bounding box center [174, 91] width 15 height 15
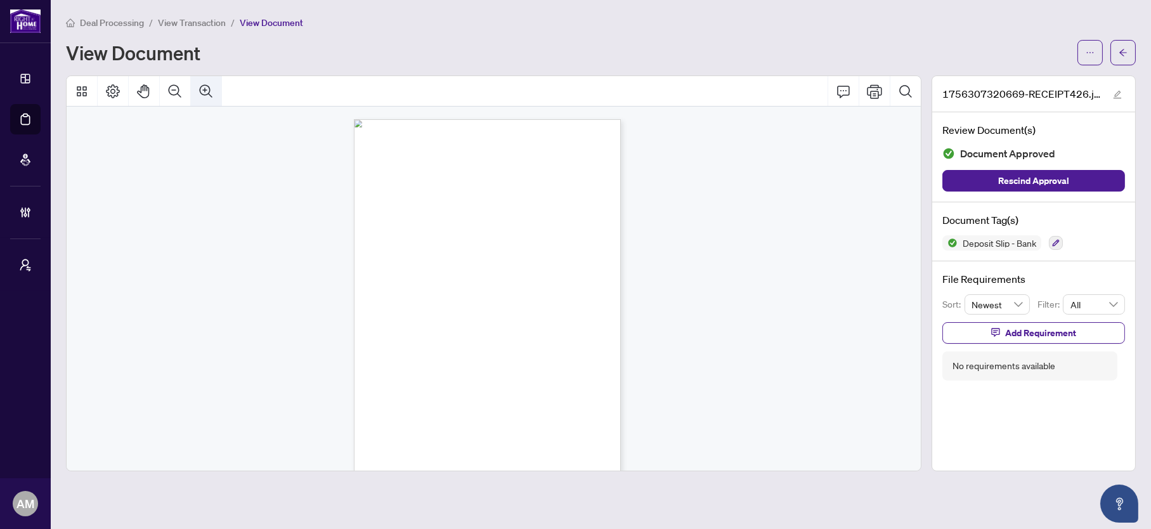
click at [202, 87] on icon "Zoom In" at bounding box center [205, 91] width 15 height 15
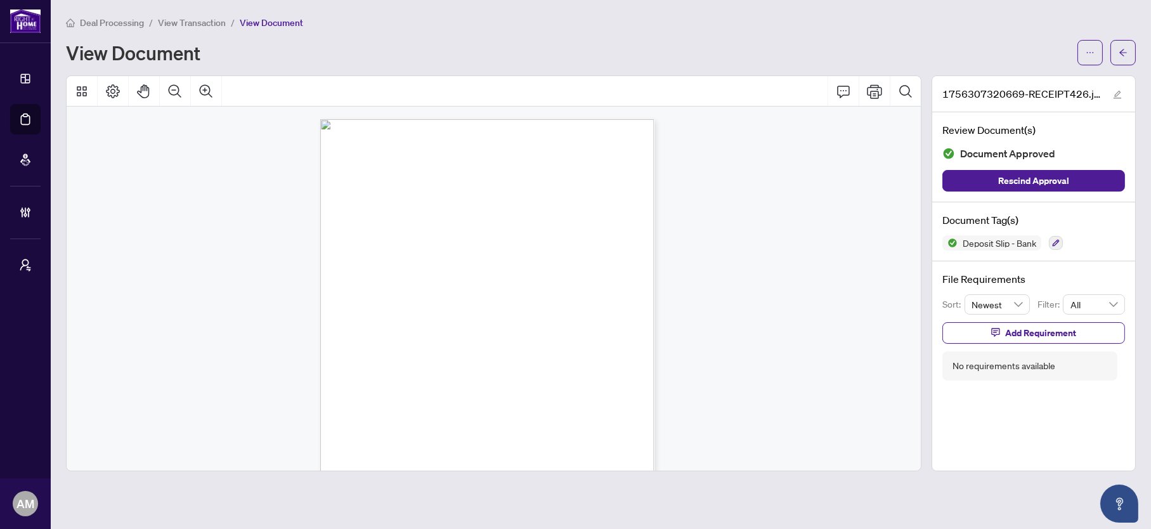
click at [1136, 55] on main "Deal Processing / View Transaction / View Document View Document 1756307320669-…" at bounding box center [601, 264] width 1100 height 529
click at [1126, 53] on icon "arrow-left" at bounding box center [1123, 52] width 9 height 9
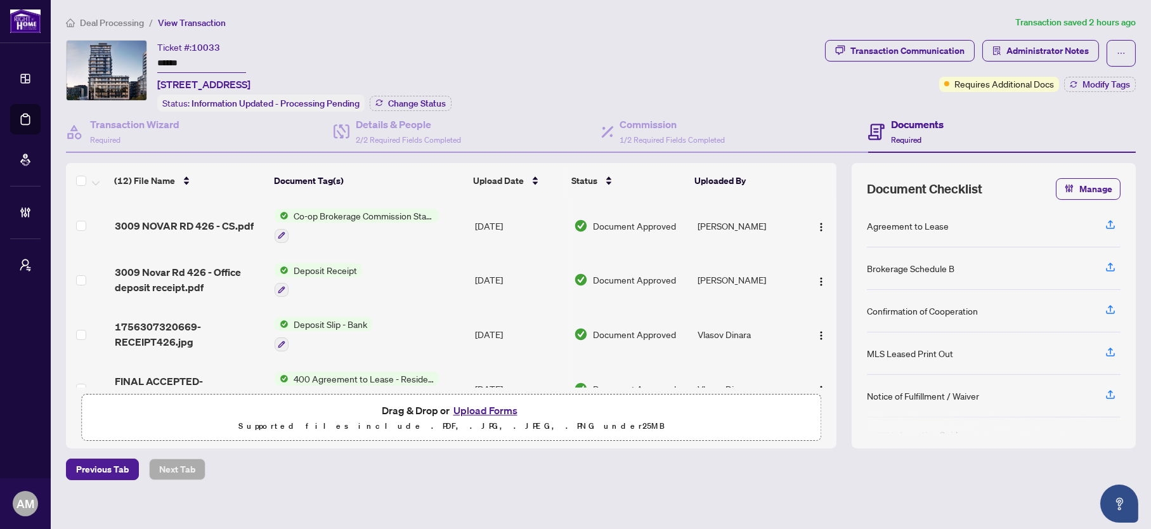
click at [122, 19] on span "Deal Processing" at bounding box center [112, 22] width 64 height 11
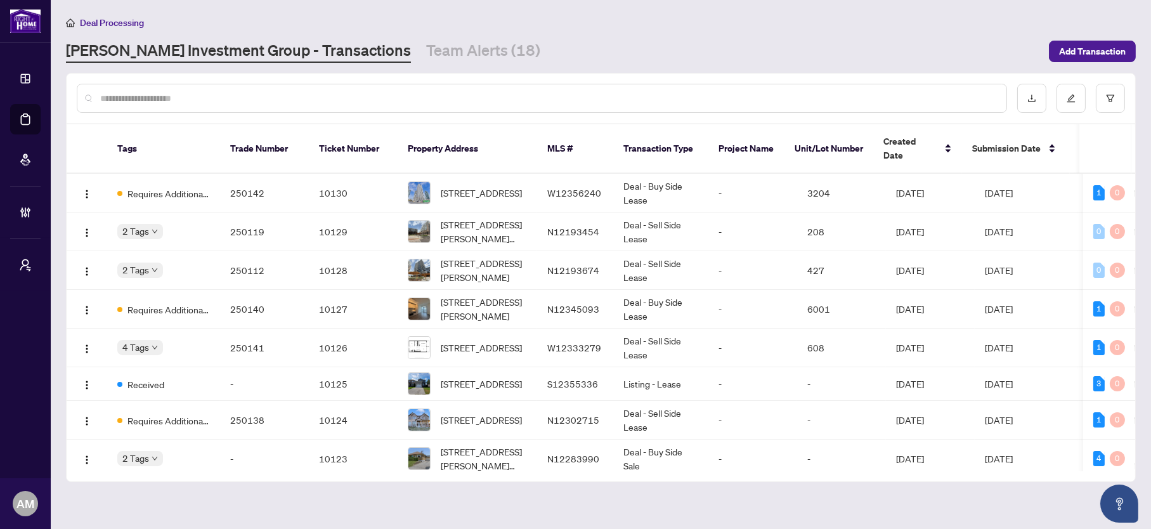
click at [318, 103] on input "text" at bounding box center [548, 98] width 896 height 14
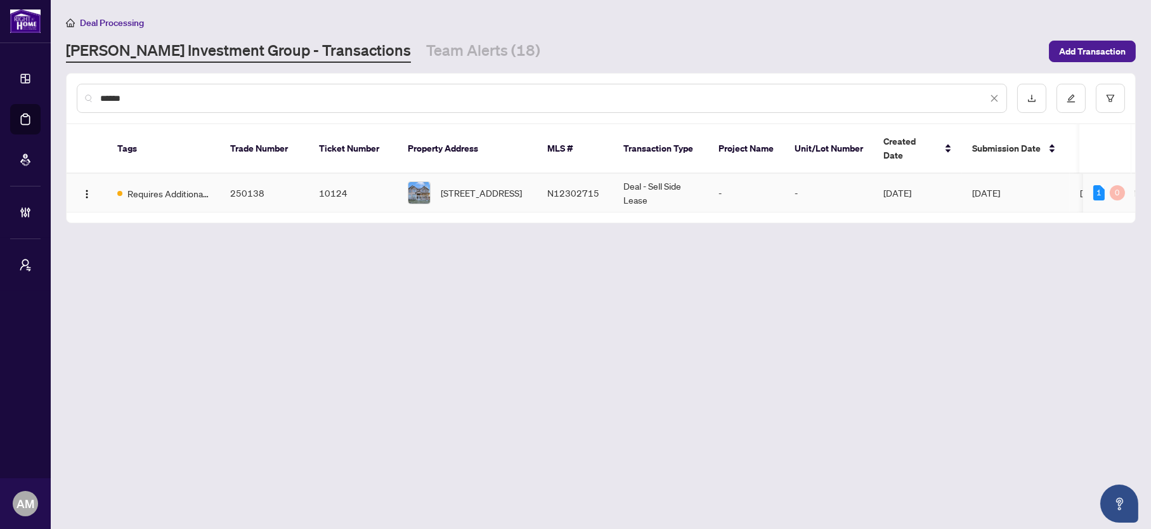
type input "******"
click at [221, 183] on td "250138" at bounding box center [264, 193] width 89 height 39
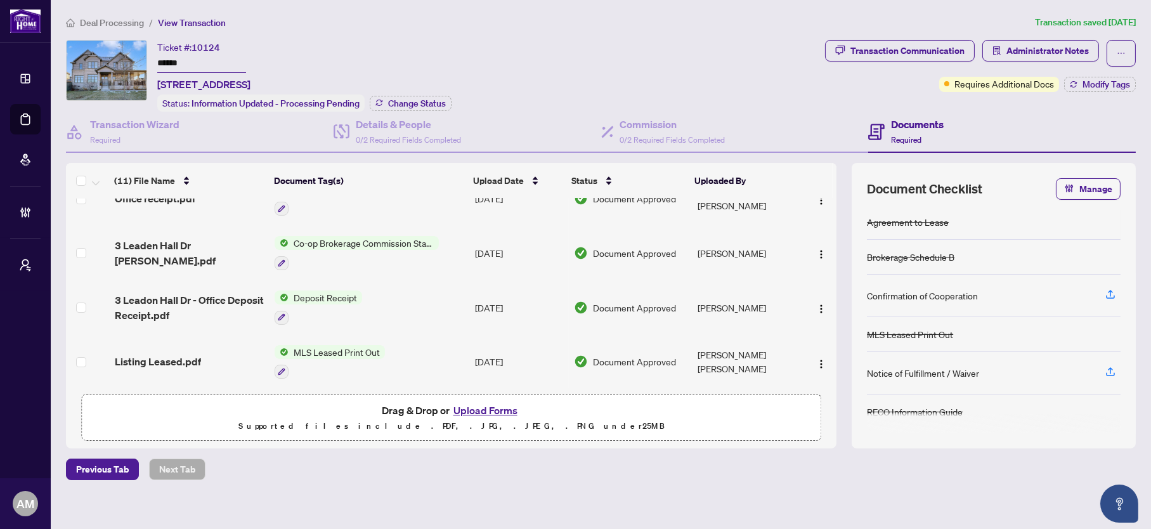
scroll to position [190, 0]
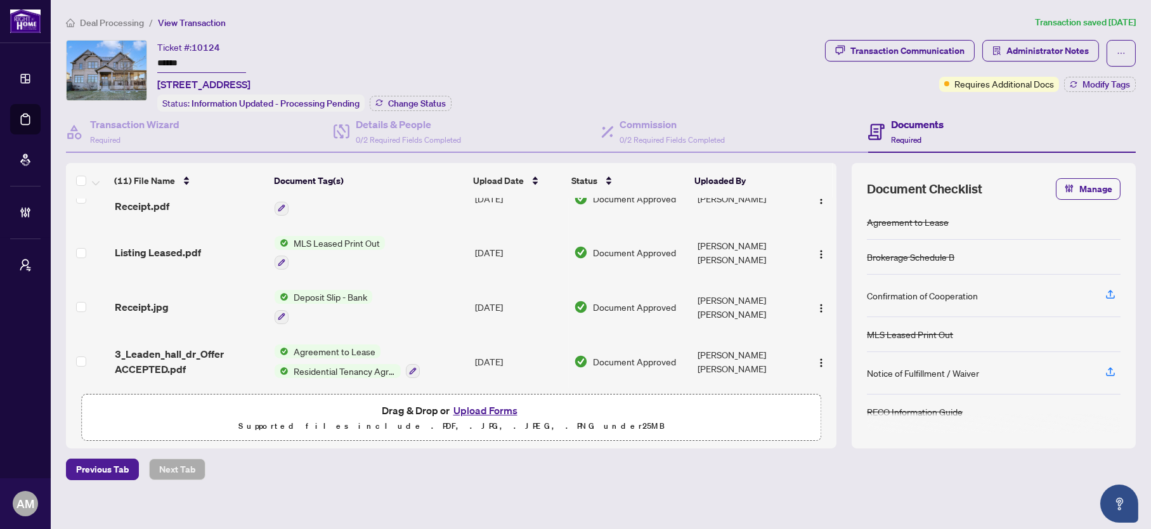
click at [312, 290] on span "Deposit Slip - Bank" at bounding box center [331, 297] width 84 height 14
click at [156, 299] on span "Receipt.jpg" at bounding box center [142, 306] width 54 height 15
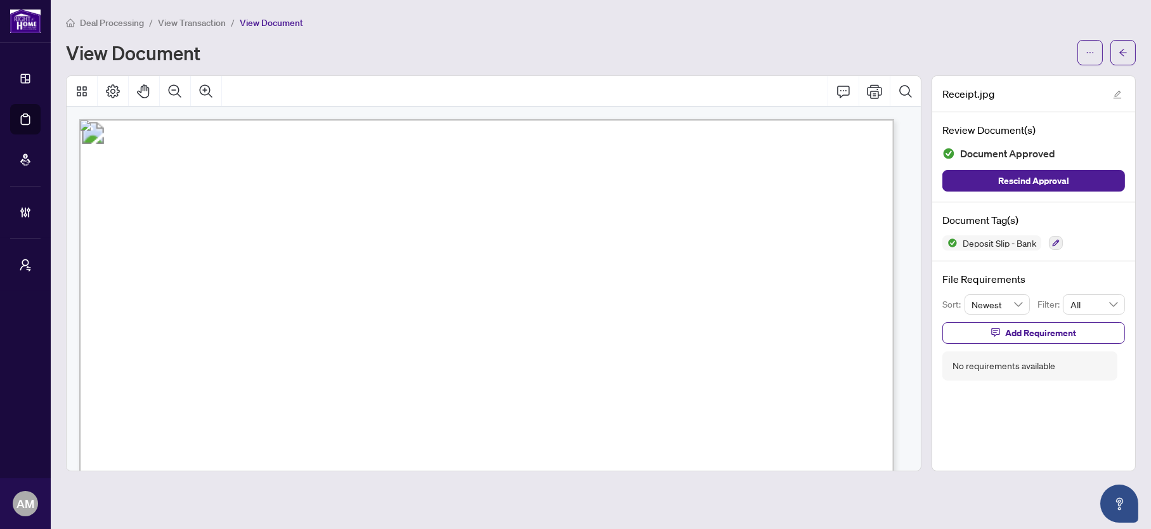
drag, startPoint x: 348, startPoint y: 250, endPoint x: 302, endPoint y: 242, distance: 45.8
click at [183, 93] on button "Zoom Out" at bounding box center [175, 91] width 30 height 30
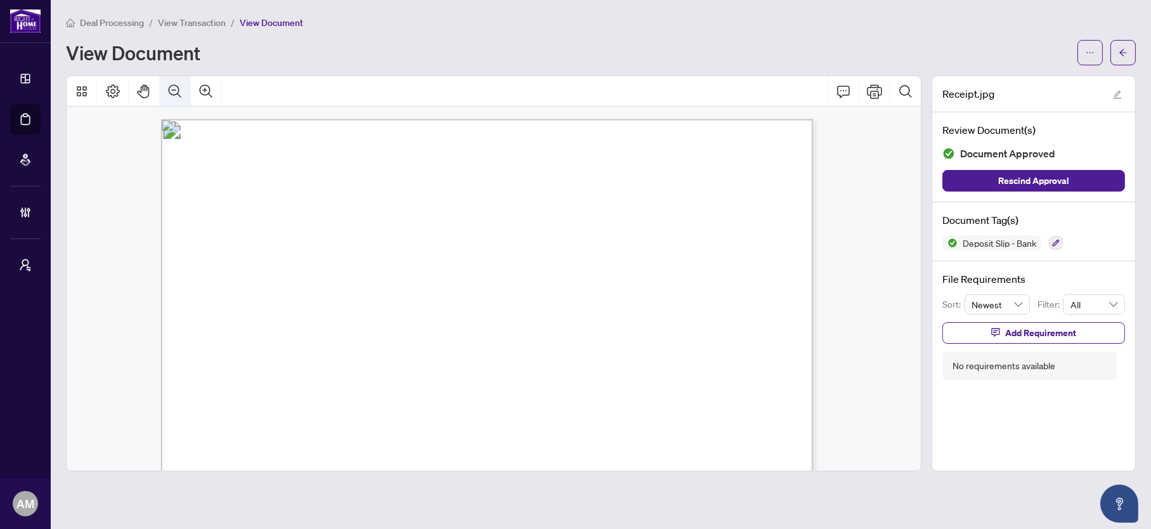
click at [183, 93] on button "Zoom Out" at bounding box center [175, 91] width 30 height 30
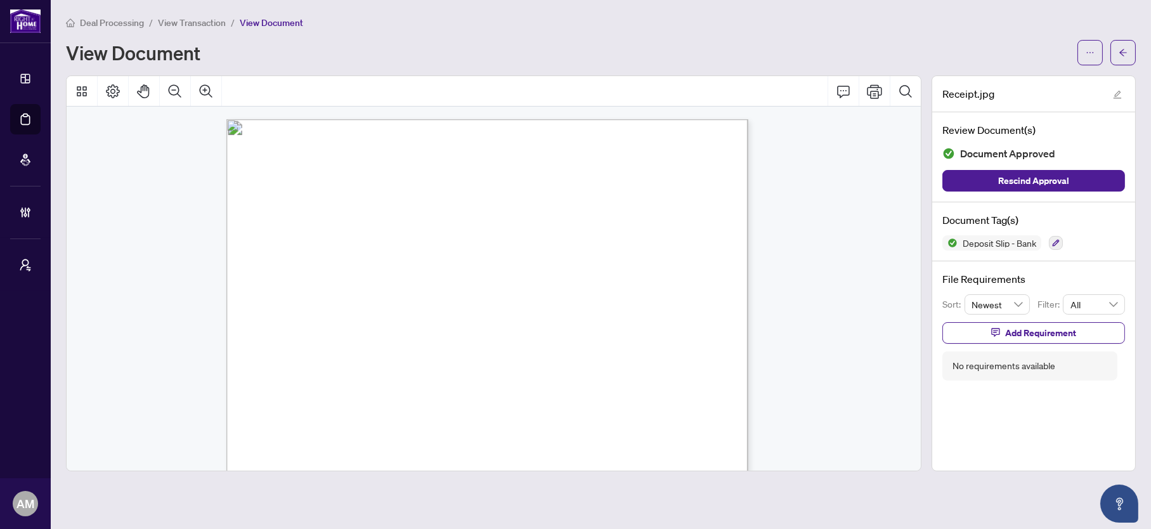
click at [97, 18] on span "Deal Processing" at bounding box center [112, 22] width 64 height 11
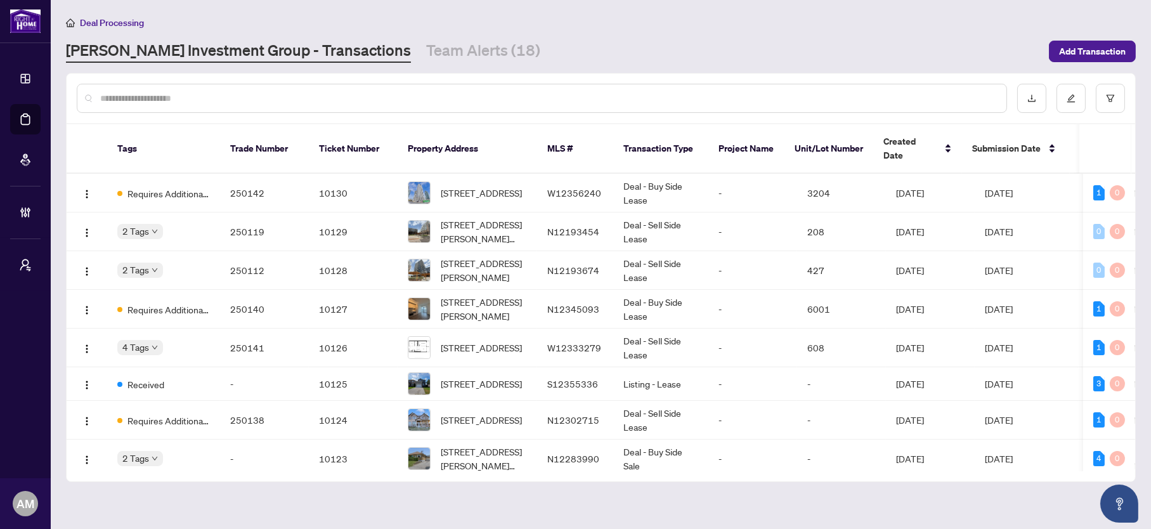
click at [153, 96] on input "text" at bounding box center [548, 98] width 896 height 14
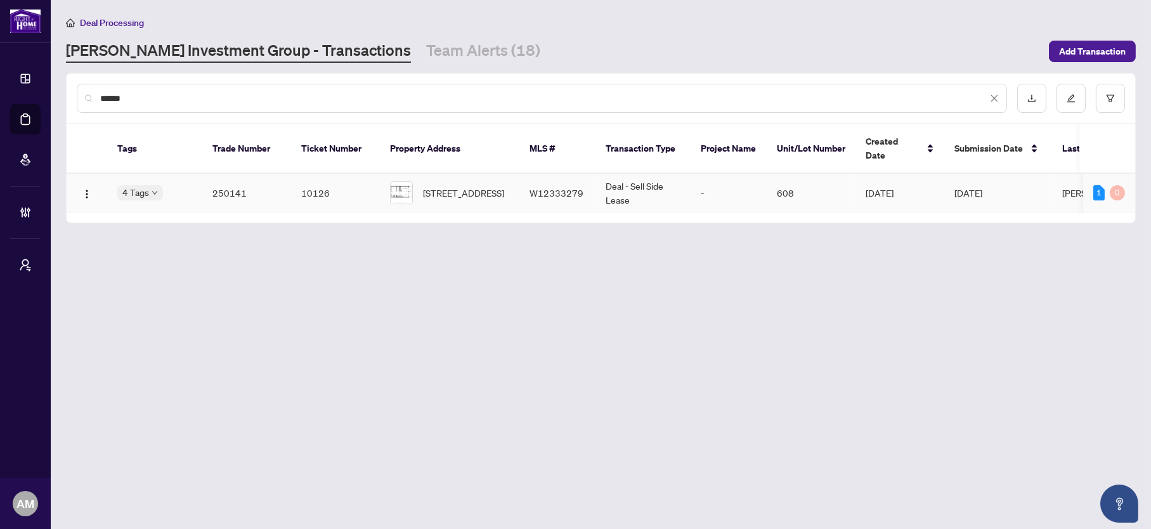
type input "******"
click at [226, 183] on td "250141" at bounding box center [246, 193] width 89 height 39
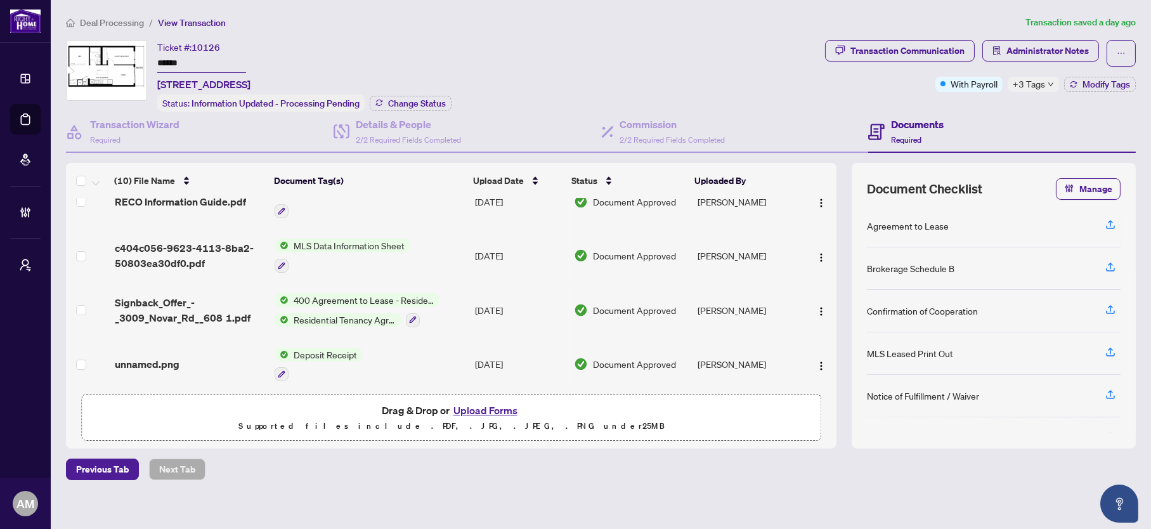
scroll to position [8, 0]
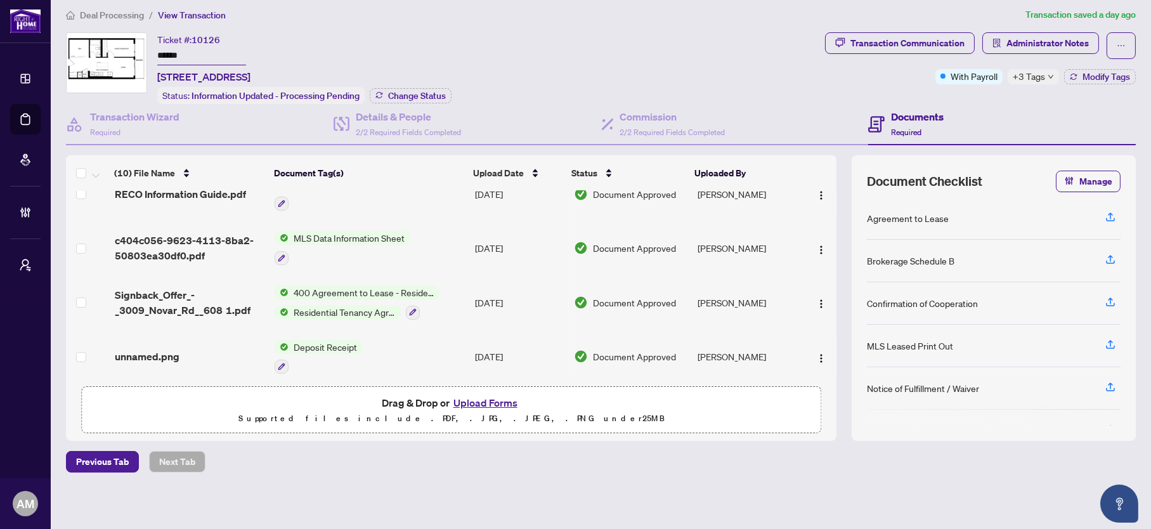
click at [164, 349] on span "unnamed.png" at bounding box center [147, 356] width 65 height 15
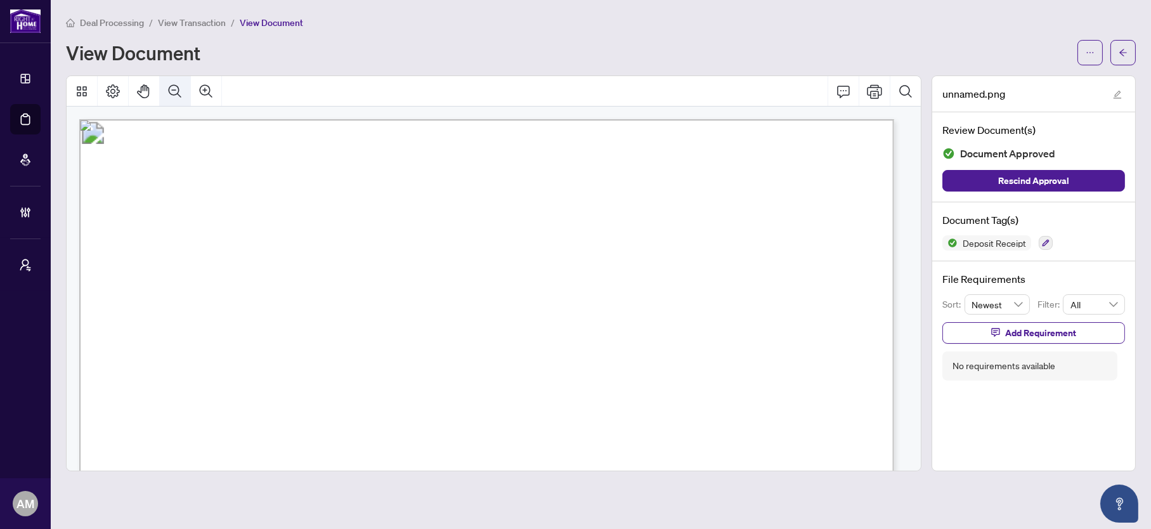
click at [183, 82] on button "Zoom Out" at bounding box center [175, 91] width 30 height 30
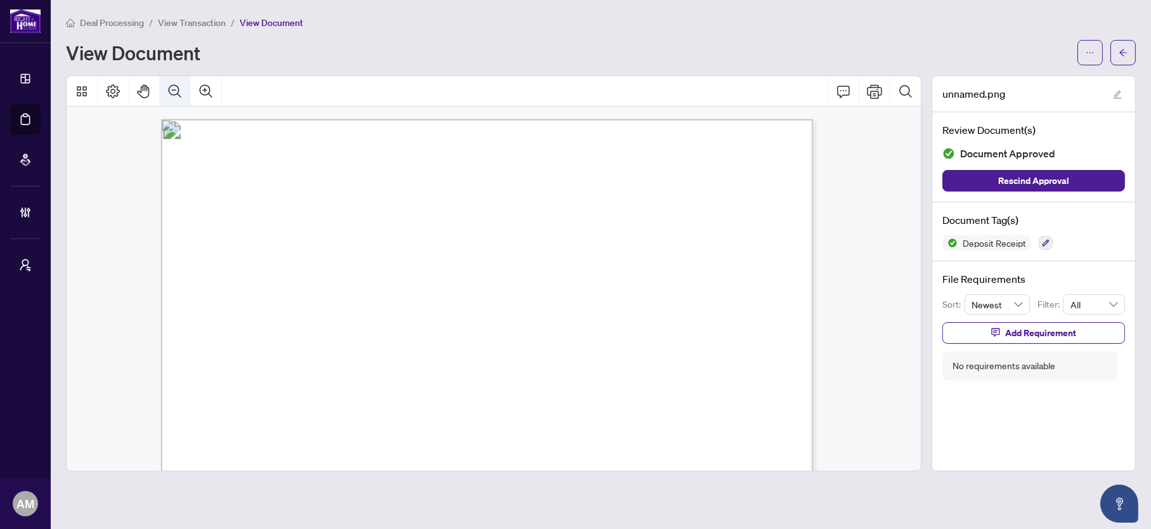
click at [183, 82] on button "Zoom Out" at bounding box center [175, 91] width 30 height 30
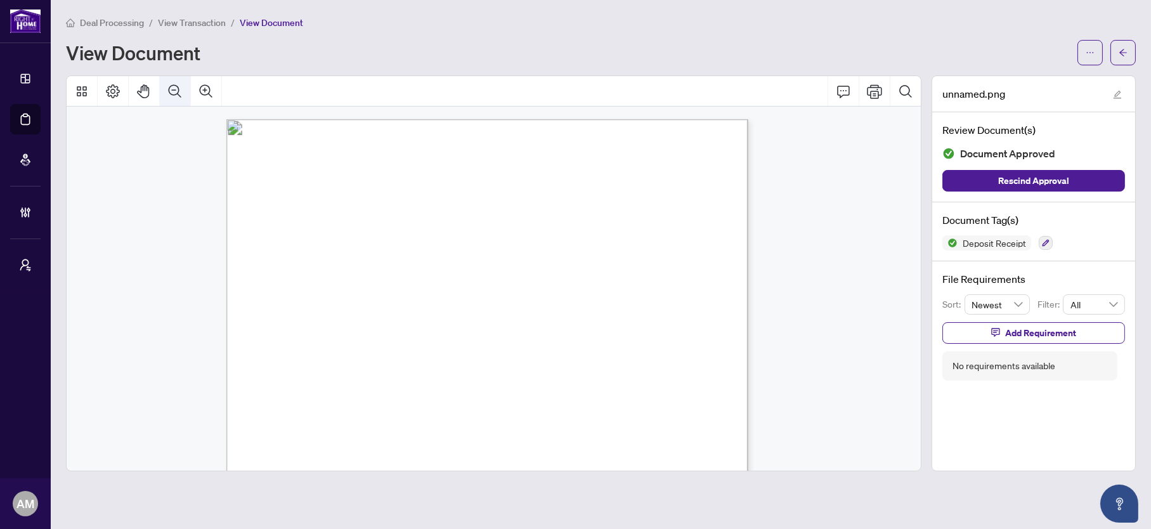
click at [183, 82] on button "Zoom Out" at bounding box center [175, 91] width 30 height 30
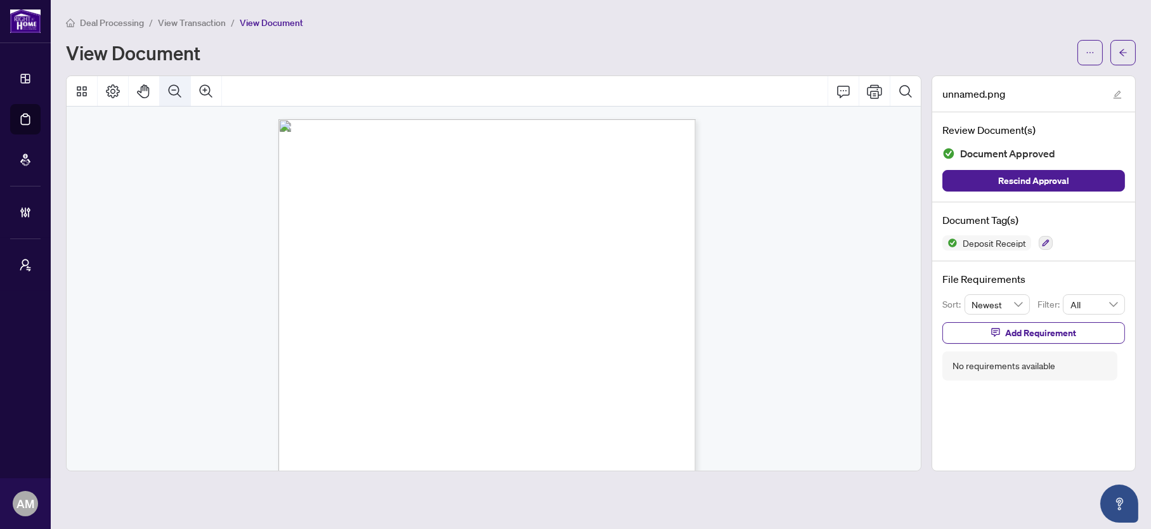
click at [183, 82] on button "Zoom Out" at bounding box center [175, 91] width 30 height 30
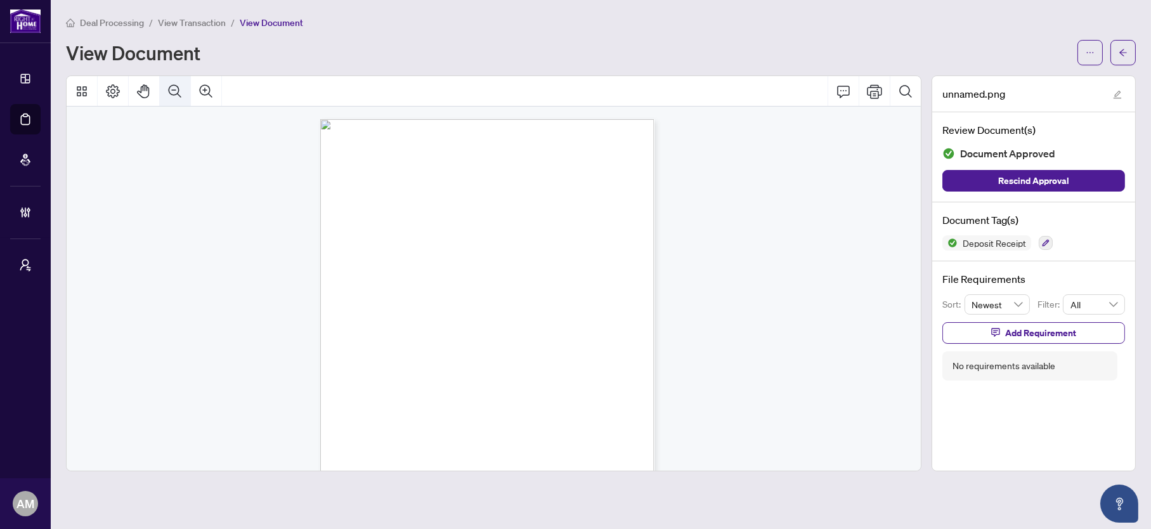
click at [167, 94] on icon "Zoom Out" at bounding box center [174, 91] width 15 height 15
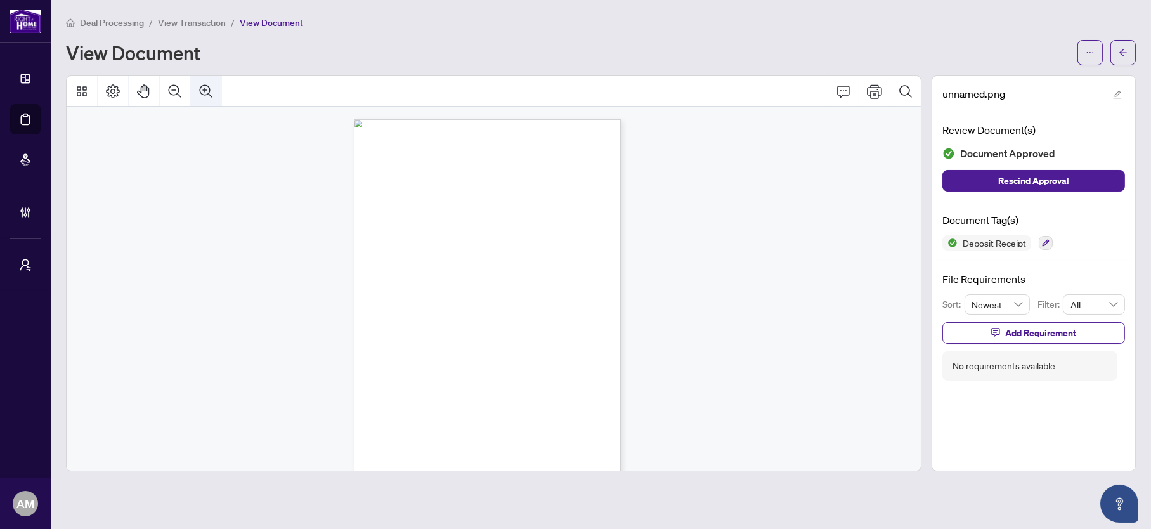
click at [209, 85] on icon "Zoom In" at bounding box center [205, 91] width 15 height 15
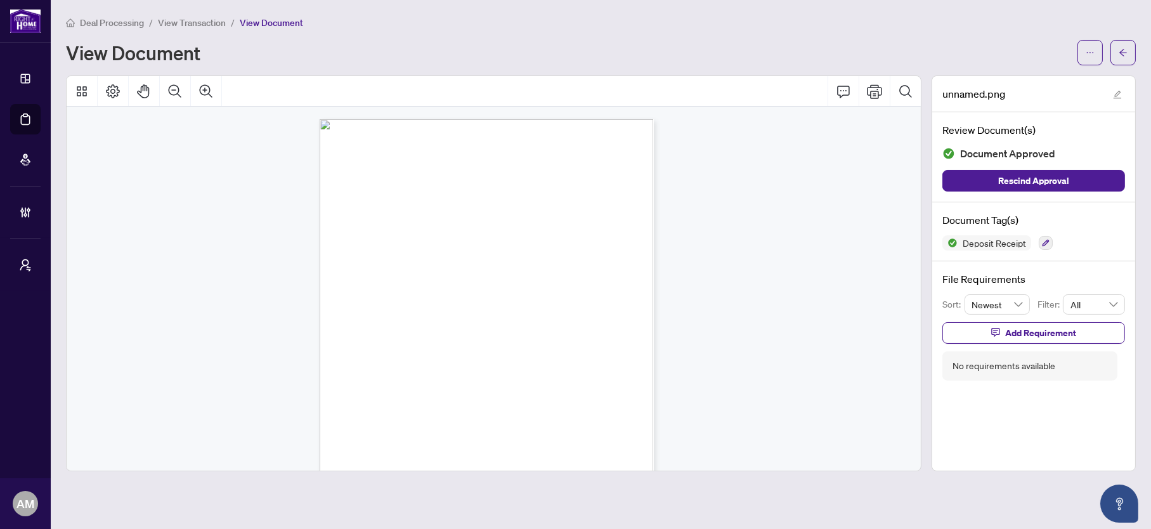
click at [117, 19] on span "Deal Processing" at bounding box center [112, 22] width 64 height 11
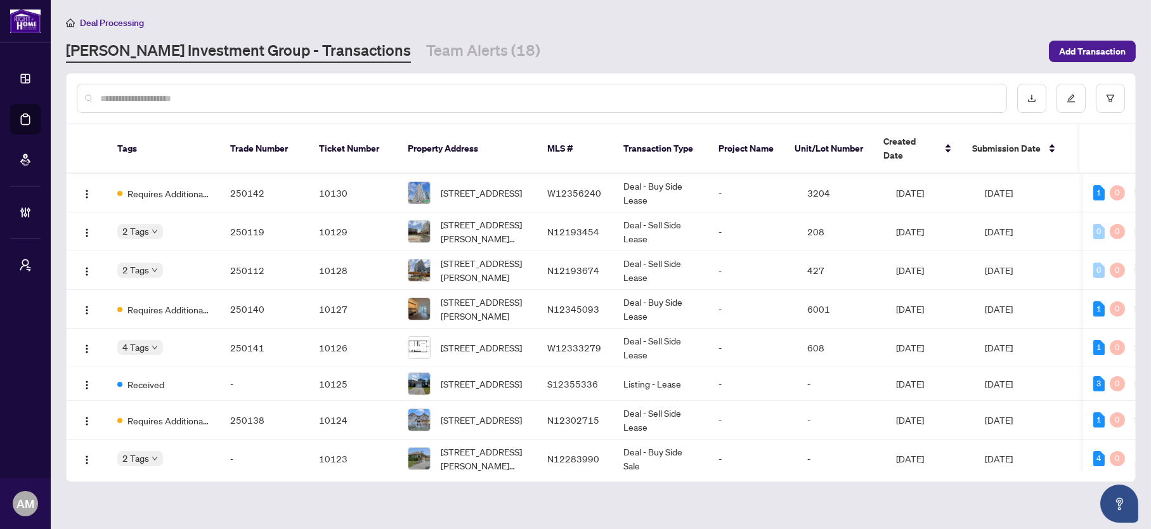
click at [180, 100] on input "text" at bounding box center [548, 98] width 896 height 14
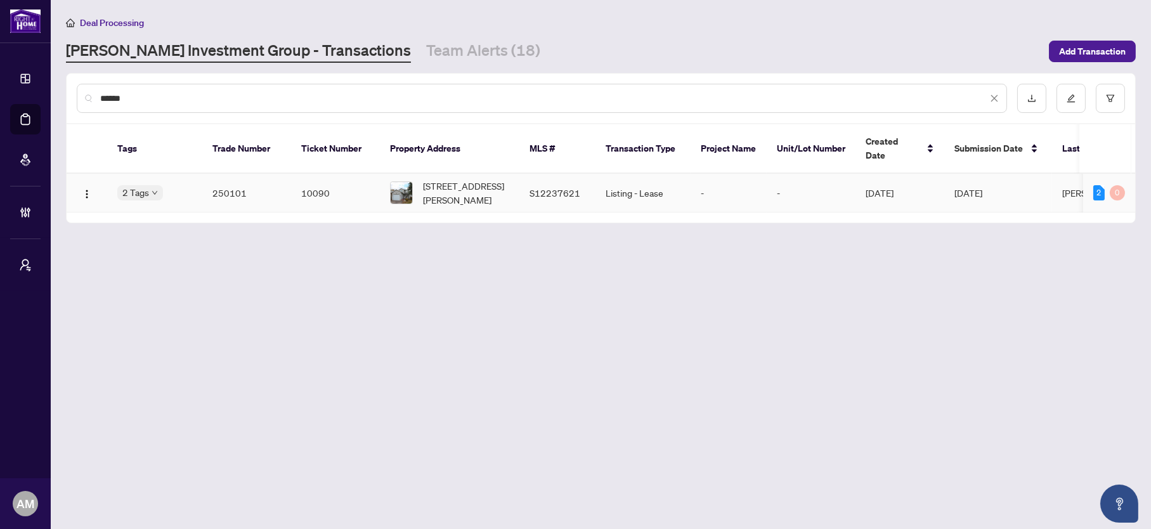
type input "******"
click at [230, 174] on td "250101" at bounding box center [246, 193] width 89 height 39
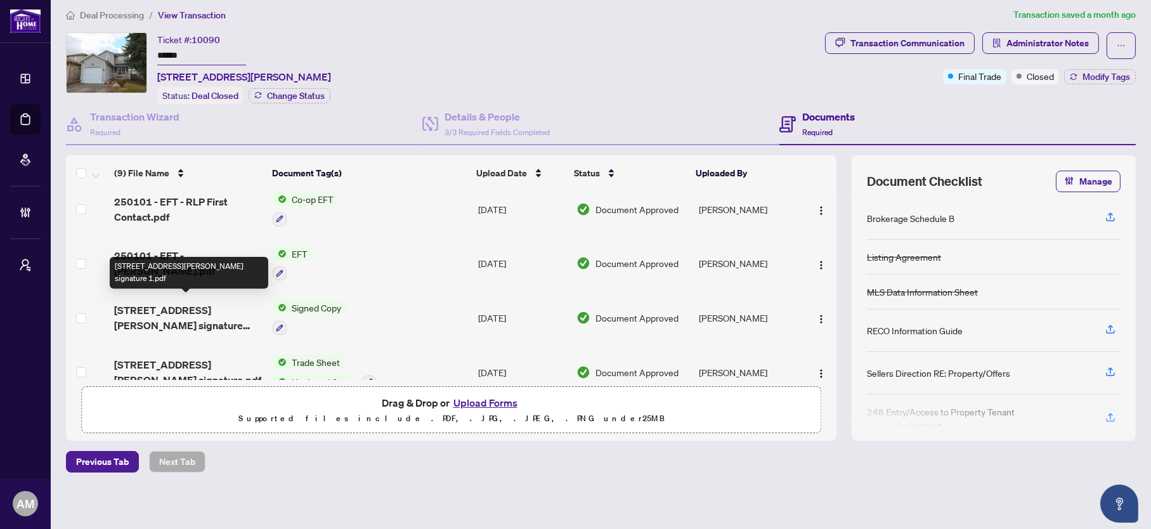
scroll to position [198, 0]
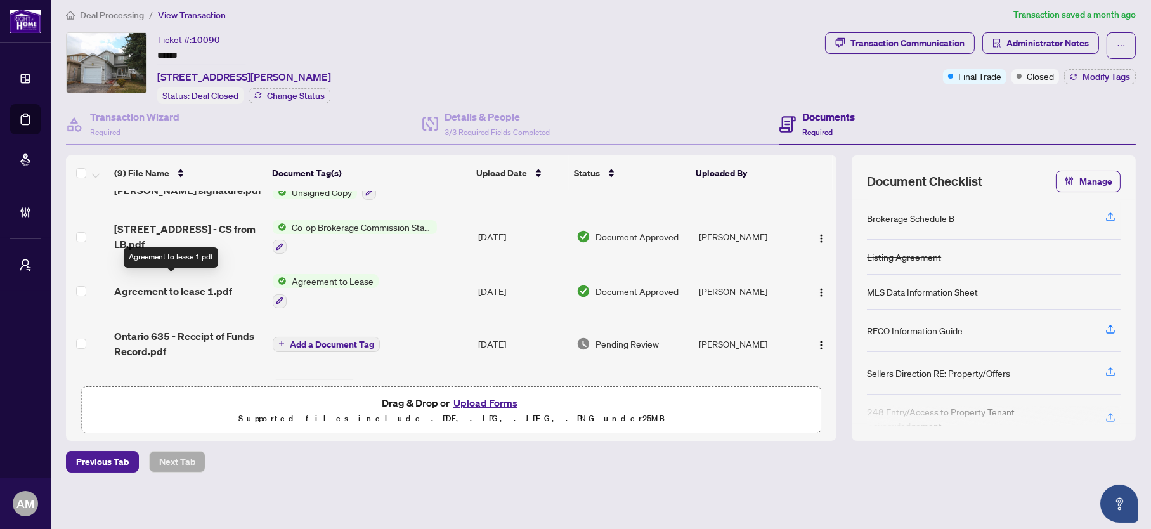
click at [149, 283] on span "Agreement to lease 1.pdf" at bounding box center [173, 290] width 118 height 15
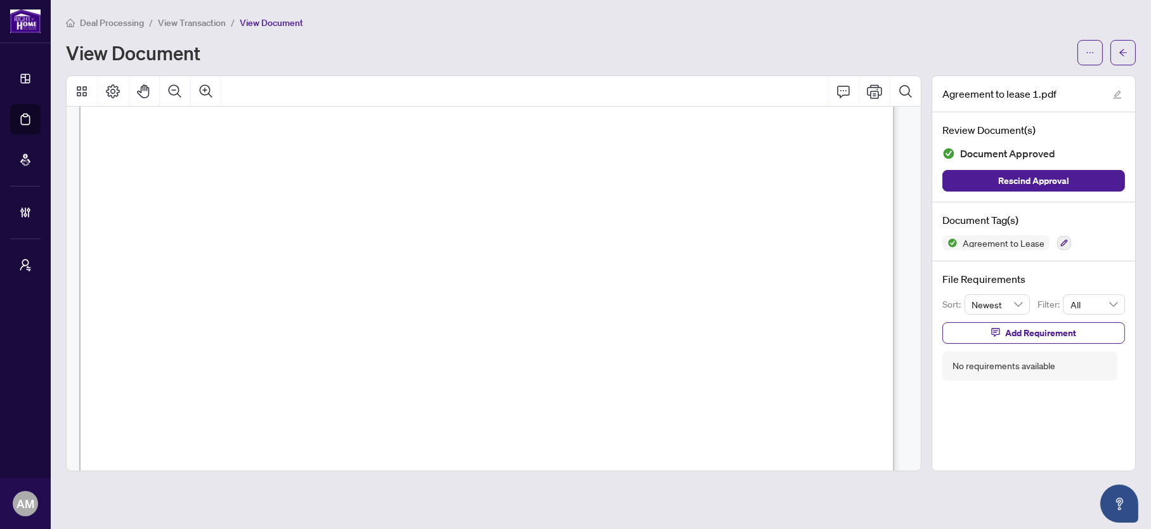
scroll to position [285, 0]
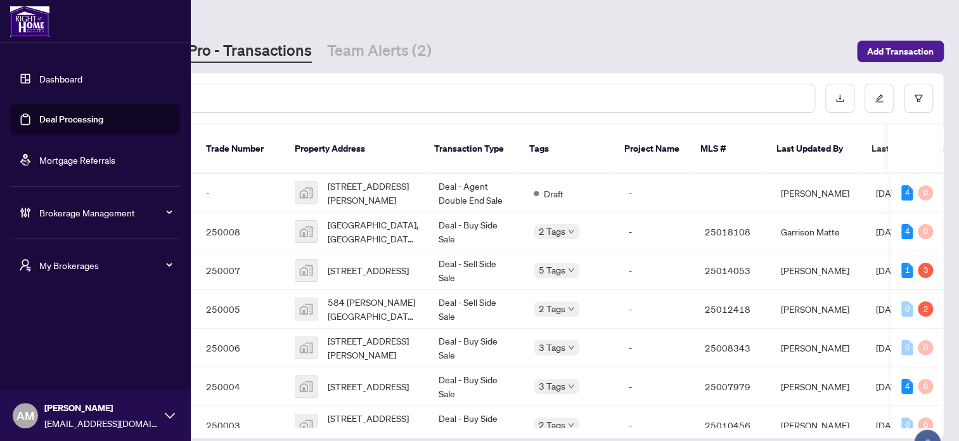
click at [117, 267] on span "My Brokerages" at bounding box center [105, 265] width 132 height 14
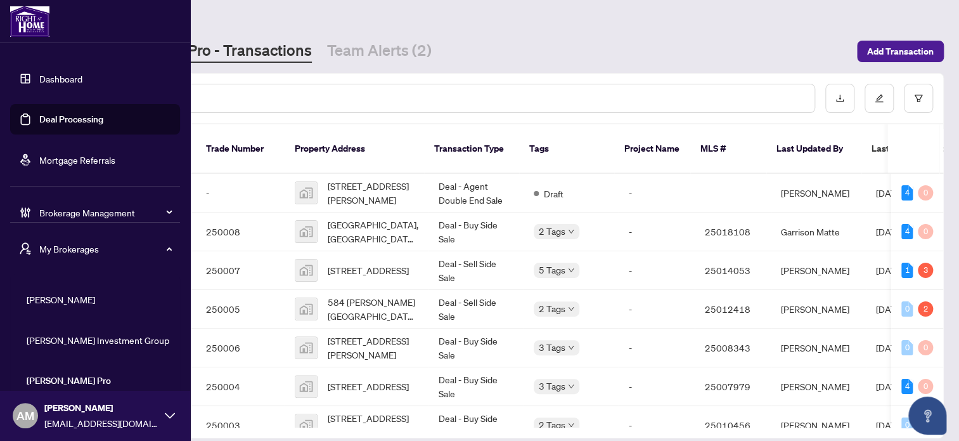
click at [49, 341] on span "RAHR Investment Group" at bounding box center [99, 340] width 145 height 14
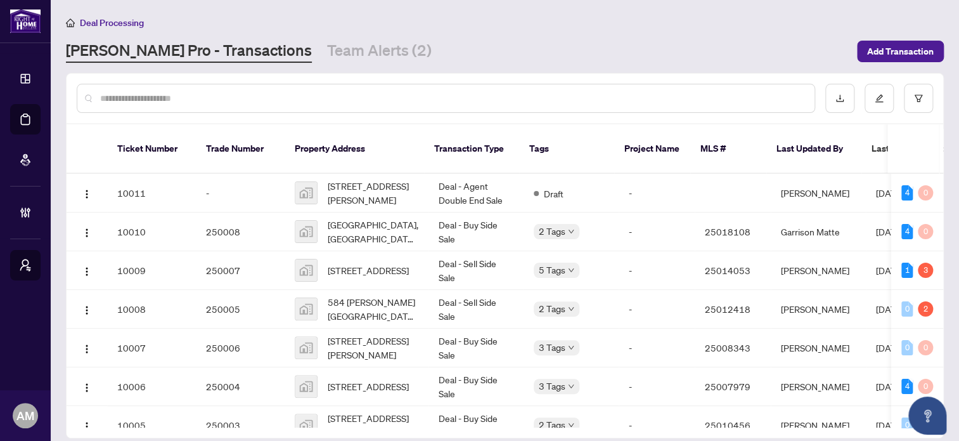
click at [167, 93] on input "text" at bounding box center [452, 98] width 705 height 14
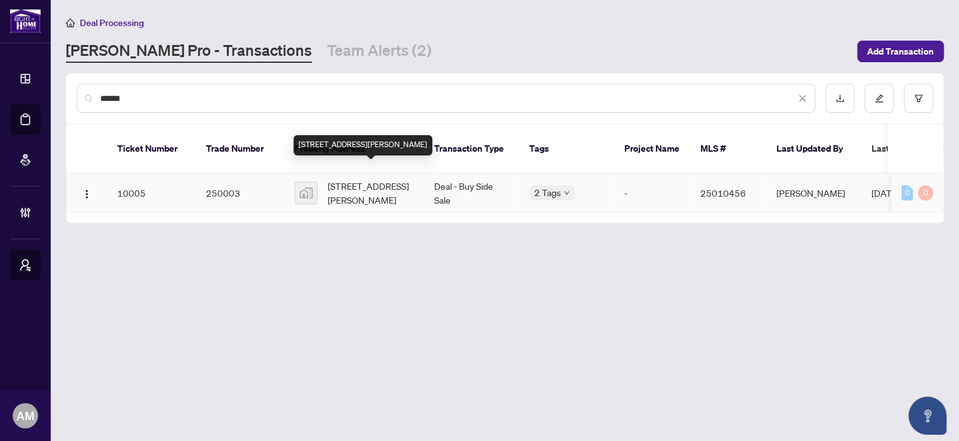
type input "******"
click at [361, 179] on span "1779 Chandler Road, Windsor, ON, Canada" at bounding box center [371, 193] width 86 height 28
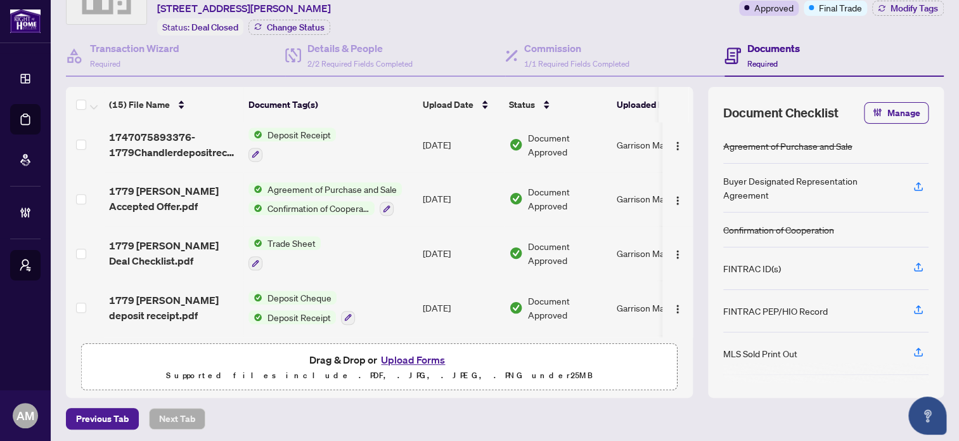
scroll to position [476, 0]
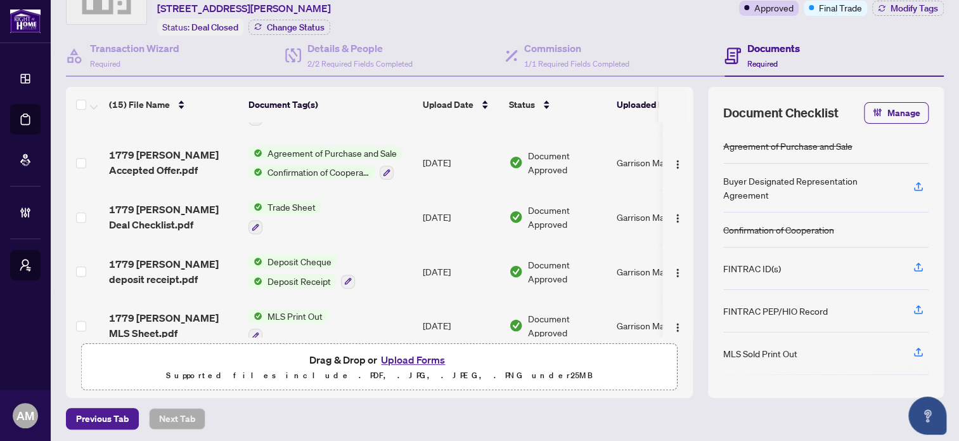
click at [302, 254] on span "Deposit Cheque" at bounding box center [300, 261] width 74 height 14
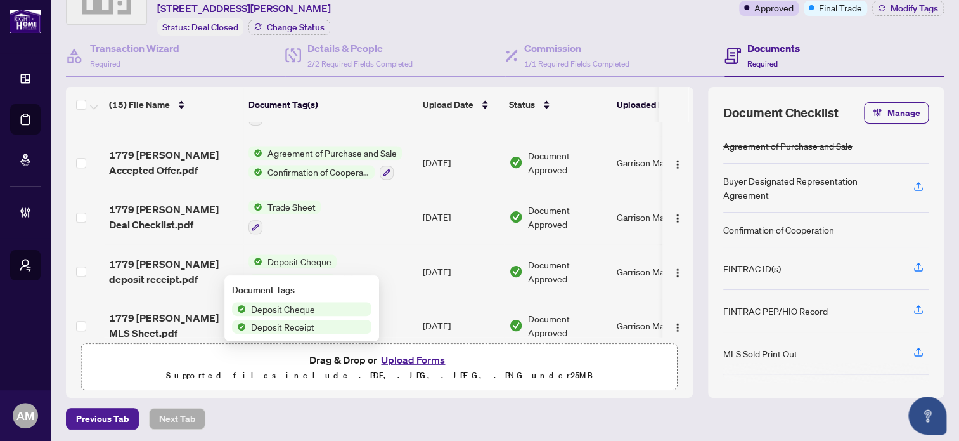
click at [146, 256] on span "1779 Chandler deposit receipt.pdf" at bounding box center [173, 271] width 129 height 30
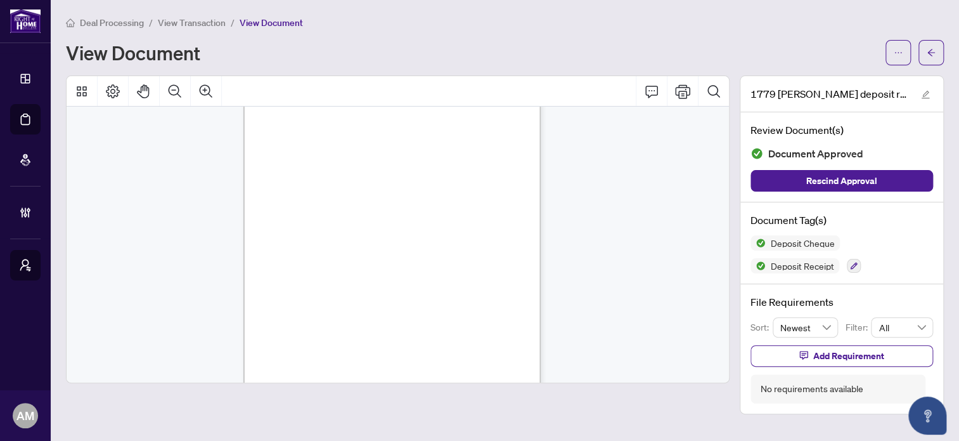
scroll to position [159, 0]
click at [939, 52] on button "button" at bounding box center [931, 52] width 25 height 25
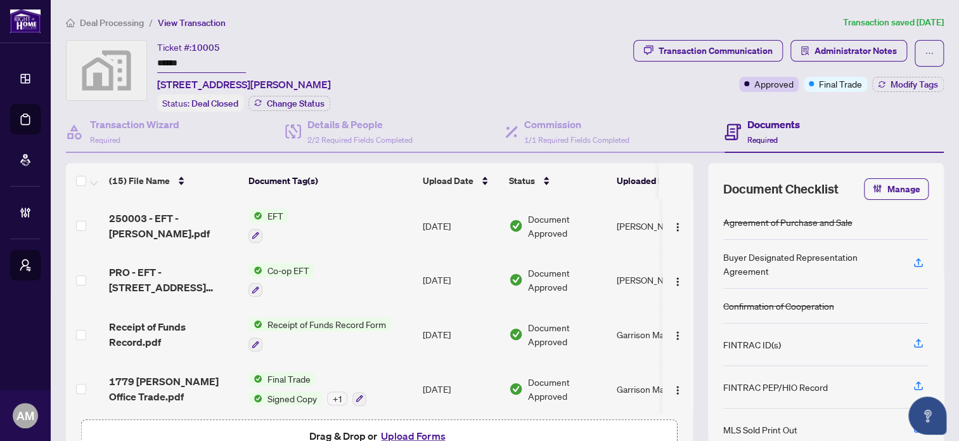
click at [98, 23] on span "Deal Processing" at bounding box center [112, 22] width 64 height 11
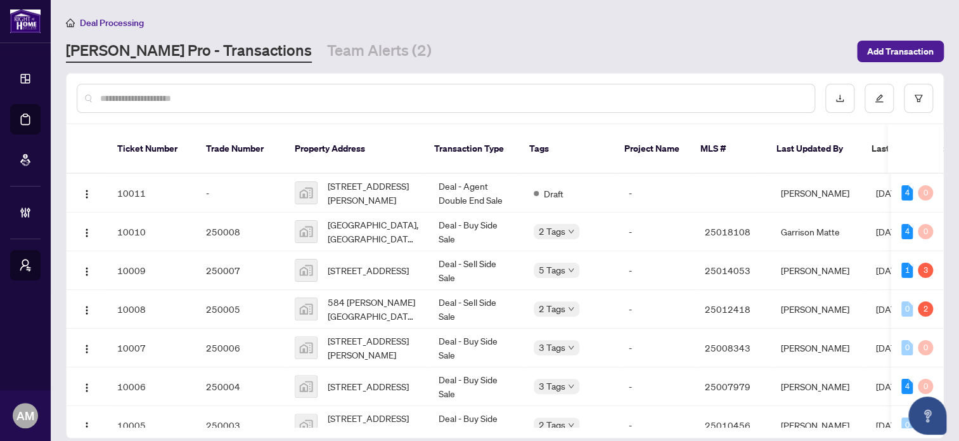
click at [192, 86] on div at bounding box center [446, 98] width 739 height 29
click at [192, 98] on input "text" at bounding box center [452, 98] width 705 height 14
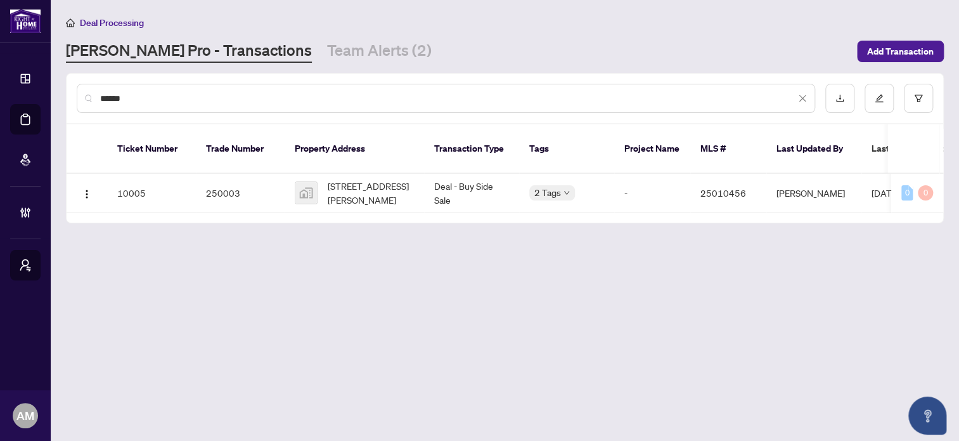
type input "******"
